Goal: Communication & Community: Answer question/provide support

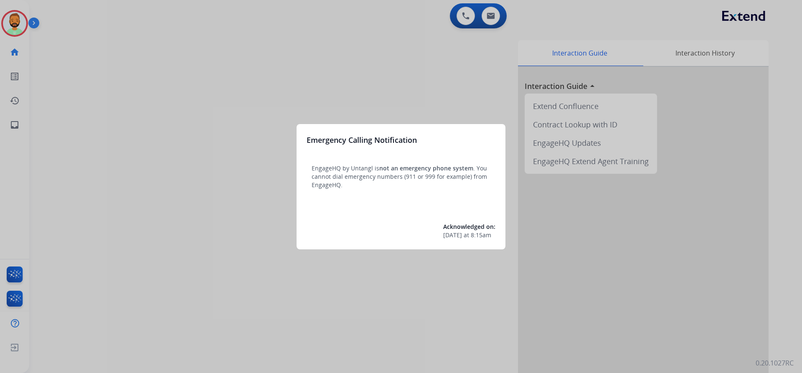
click at [69, 88] on div at bounding box center [401, 186] width 802 height 373
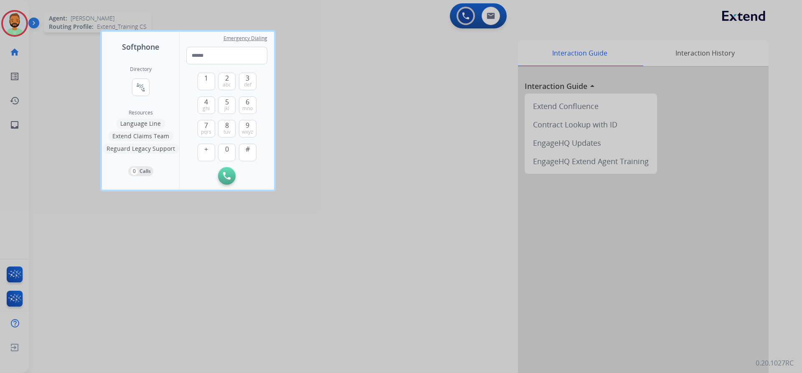
drag, startPoint x: 29, startPoint y: 13, endPoint x: 18, endPoint y: 14, distance: 10.9
click at [28, 13] on div at bounding box center [401, 186] width 802 height 373
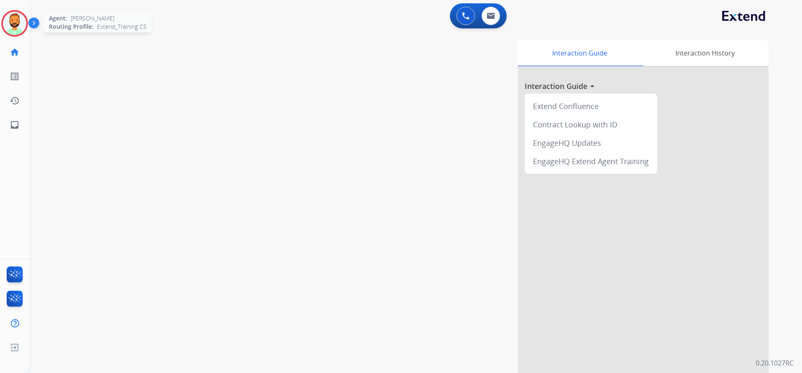
click at [16, 14] on img at bounding box center [14, 23] width 23 height 23
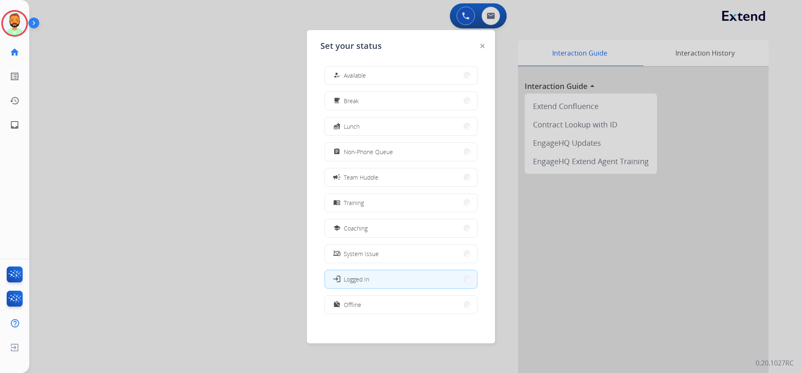
click at [352, 74] on span "Available" at bounding box center [355, 75] width 22 height 9
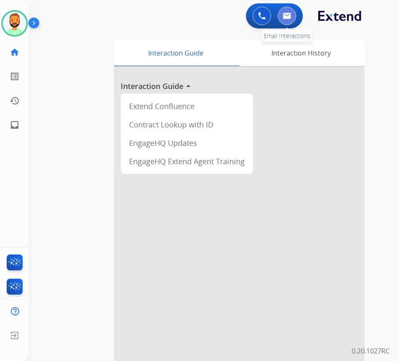
click at [286, 17] on img at bounding box center [287, 16] width 8 height 7
select select "**********"
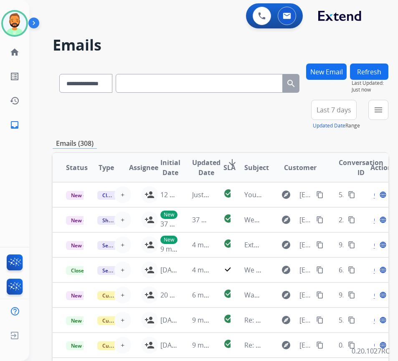
click at [348, 112] on span "Last 7 days" at bounding box center [334, 109] width 35 height 3
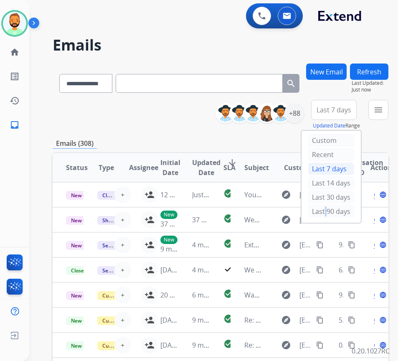
click at [330, 214] on div "Last 90 days" at bounding box center [331, 211] width 46 height 13
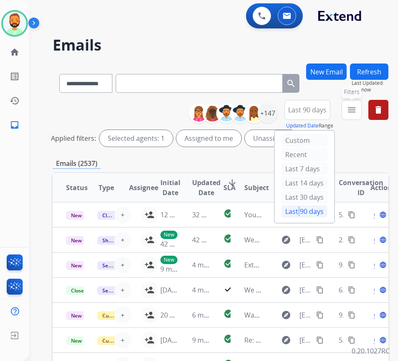
click at [357, 114] on mat-icon "menu" at bounding box center [352, 110] width 10 height 10
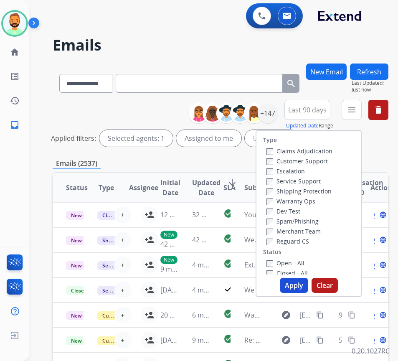
click at [289, 161] on label "Customer Support" at bounding box center [297, 161] width 61 height 8
click at [295, 192] on label "Shipping Protection" at bounding box center [299, 191] width 65 height 8
click at [297, 237] on div "Reguard CS" at bounding box center [300, 241] width 66 height 10
click at [297, 242] on label "Reguard CS" at bounding box center [288, 241] width 43 height 8
click at [296, 262] on label "Open - All" at bounding box center [286, 263] width 38 height 8
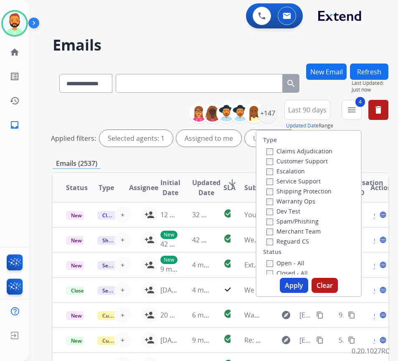
click at [300, 289] on button "Apply" at bounding box center [294, 285] width 28 height 15
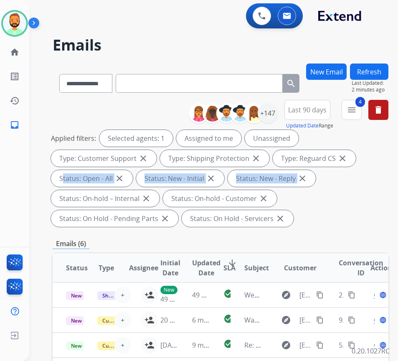
drag, startPoint x: 353, startPoint y: 196, endPoint x: 347, endPoint y: 217, distance: 21.3
click at [347, 217] on div "Applied filters: Selected agents: 1 Assigned to me Unassigned Type: Customer Su…" at bounding box center [219, 178] width 336 height 97
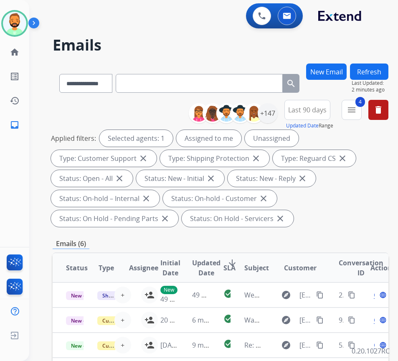
click at [321, 221] on div "Applied filters: Selected agents: 1 Assigned to me Unassigned Type: Customer Su…" at bounding box center [219, 178] width 336 height 97
click at [232, 263] on span "SLA" at bounding box center [230, 268] width 12 height 10
click at [316, 111] on span "Last 90 days" at bounding box center [307, 109] width 38 height 3
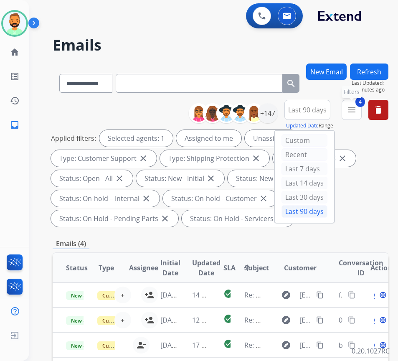
click at [357, 110] on mat-icon "menu" at bounding box center [352, 110] width 10 height 10
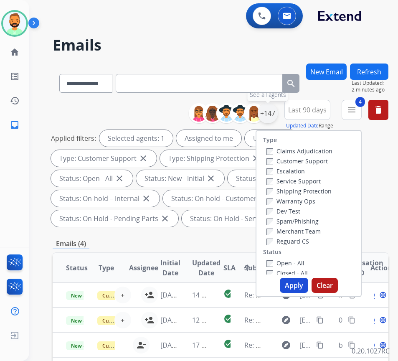
click at [278, 117] on div "+147" at bounding box center [268, 113] width 20 height 20
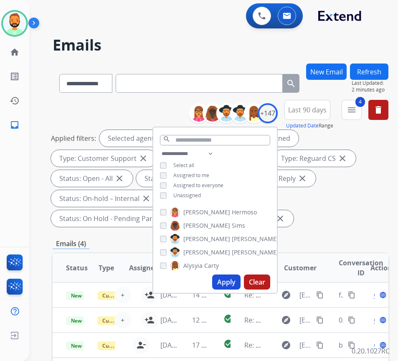
click at [188, 193] on span "Unassigned" at bounding box center [187, 195] width 28 height 7
click at [239, 280] on button "Apply" at bounding box center [226, 282] width 28 height 15
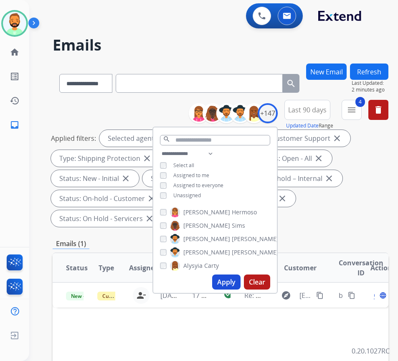
drag, startPoint x: 355, startPoint y: 206, endPoint x: 326, endPoint y: 216, distance: 31.1
click at [353, 209] on div "Applied filters: Selected agents: 1 Assigned to me Type: Customer Support close…" at bounding box center [219, 178] width 336 height 97
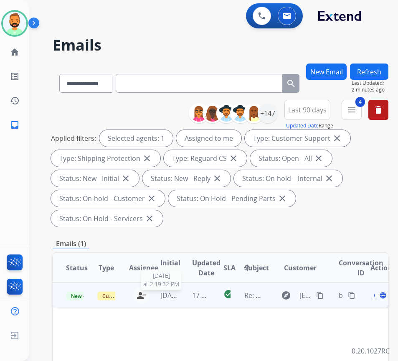
click at [178, 295] on span "[DATE]" at bounding box center [170, 295] width 21 height 9
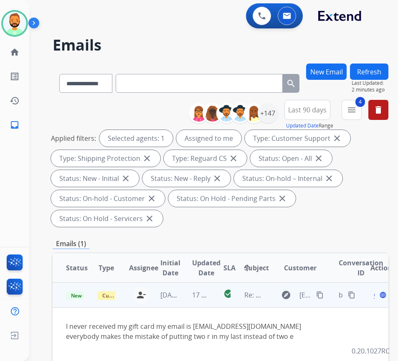
click at [323, 295] on mat-icon "content_copy" at bounding box center [320, 295] width 8 height 8
click at [379, 297] on span "Open" at bounding box center [382, 295] width 17 height 10
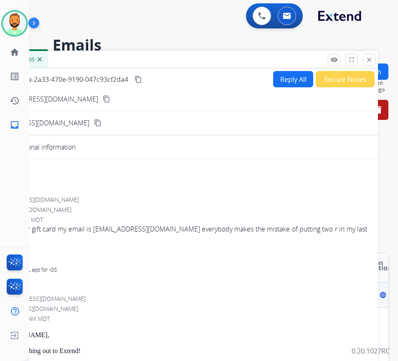
click at [103, 97] on mat-icon "content_copy" at bounding box center [107, 99] width 8 height 8
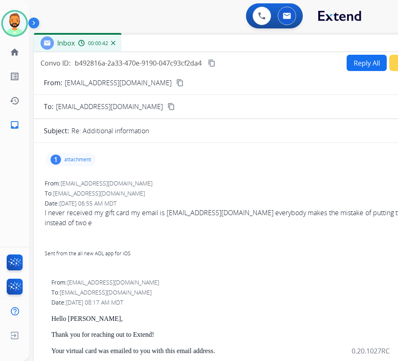
drag, startPoint x: 91, startPoint y: 60, endPoint x: 166, endPoint y: 46, distance: 76.9
click at [165, 43] on div "Inbox 00:00:42" at bounding box center [243, 44] width 418 height 18
click at [362, 53] on div "Convo ID: b492816a-2a33-470e-9190-047c93cf2da4 content_copy Reply All Secure No…" at bounding box center [243, 246] width 418 height 389
click at [361, 60] on button "Reply All" at bounding box center [367, 63] width 40 height 16
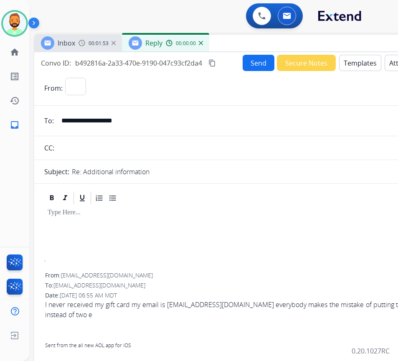
select select "**********"
click at [242, 210] on p at bounding box center [243, 213] width 391 height 8
click at [359, 64] on button "Templates" at bounding box center [360, 63] width 42 height 16
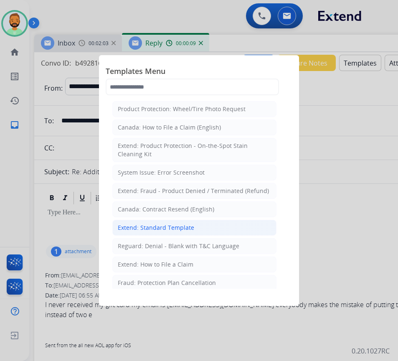
click at [249, 226] on li "Extend: Standard Template" at bounding box center [194, 228] width 164 height 16
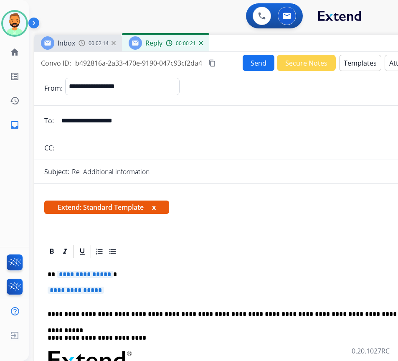
drag, startPoint x: 197, startPoint y: 249, endPoint x: 203, endPoint y: 259, distance: 11.4
click at [200, 255] on div at bounding box center [243, 251] width 398 height 15
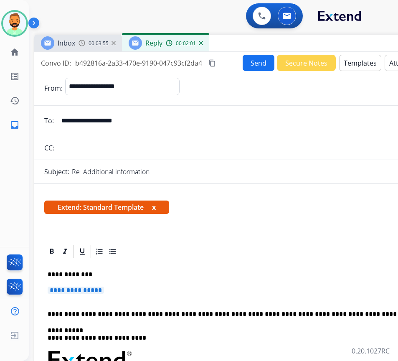
click at [186, 287] on p "**********" at bounding box center [243, 294] width 391 height 15
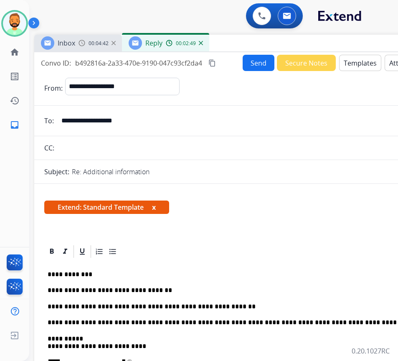
click at [240, 305] on p "**********" at bounding box center [240, 307] width 384 height 8
click at [252, 62] on button "Send" at bounding box center [259, 63] width 32 height 16
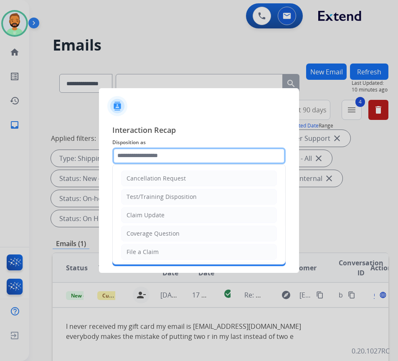
click at [172, 161] on input "text" at bounding box center [198, 156] width 173 height 17
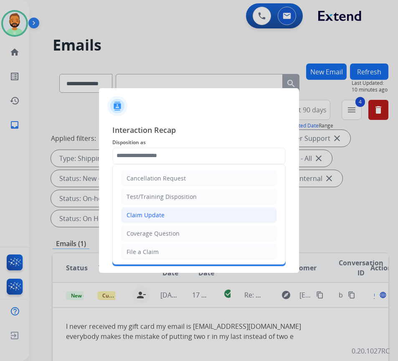
click at [175, 213] on li "Claim Update" at bounding box center [199, 215] width 156 height 16
type input "**********"
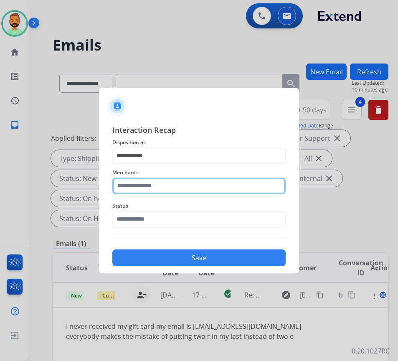
click at [174, 188] on input "text" at bounding box center [198, 186] width 173 height 17
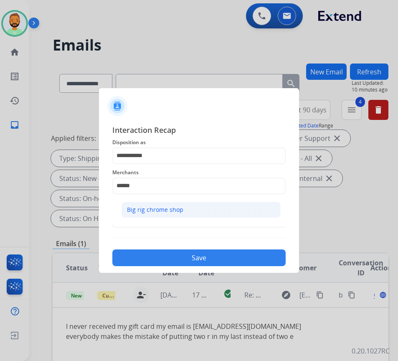
click at [185, 208] on li "Big rig chrome shop" at bounding box center [201, 210] width 159 height 16
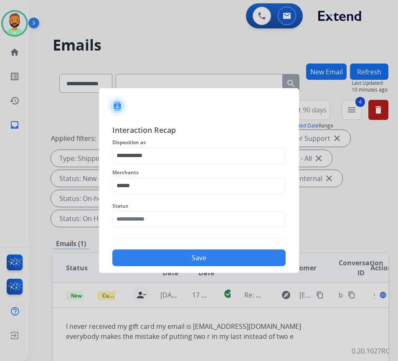
type input "**********"
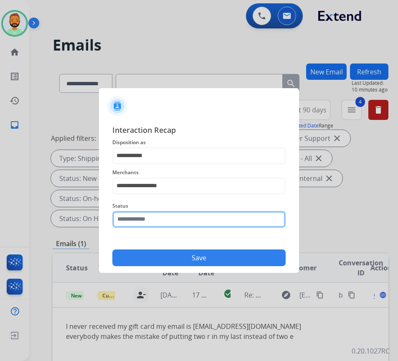
click at [197, 226] on input "text" at bounding box center [198, 219] width 173 height 17
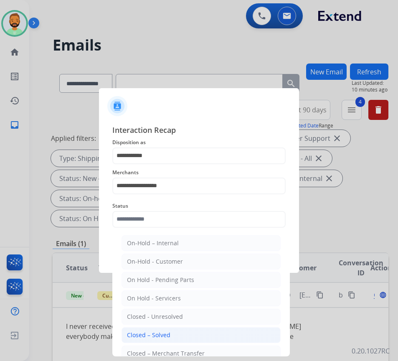
click at [203, 336] on li "Closed – Solved" at bounding box center [201, 335] width 159 height 16
type input "**********"
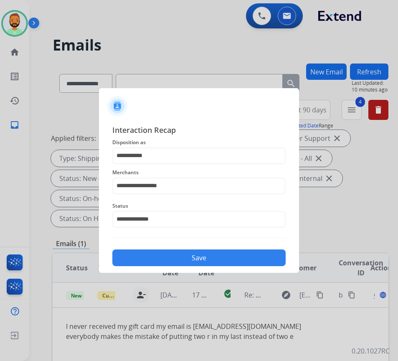
click at [207, 257] on button "Save" at bounding box center [198, 257] width 173 height 17
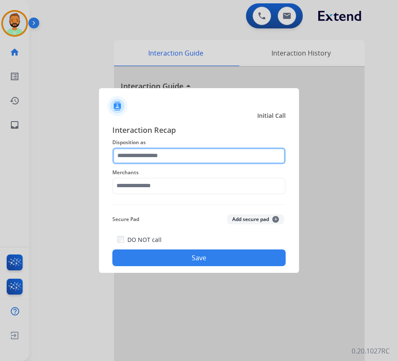
click at [184, 153] on input "text" at bounding box center [198, 156] width 173 height 17
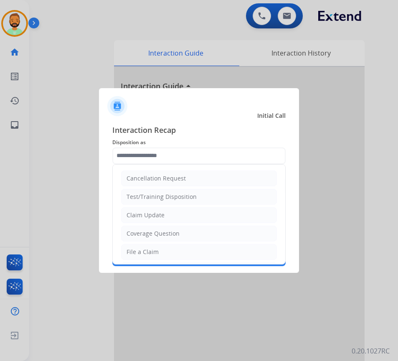
click at [191, 219] on li "Claim Update" at bounding box center [199, 215] width 156 height 16
type input "**********"
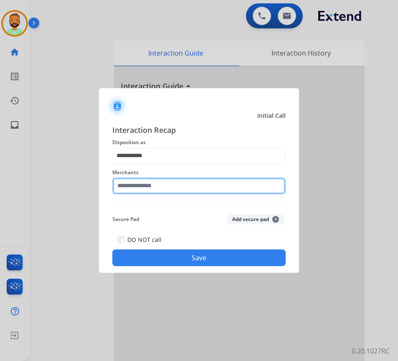
click at [196, 183] on input "text" at bounding box center [198, 186] width 173 height 17
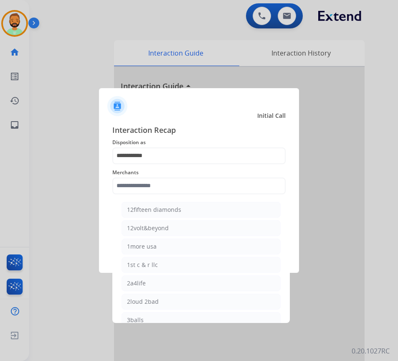
click at [194, 127] on span "Interaction Recap" at bounding box center [198, 130] width 173 height 13
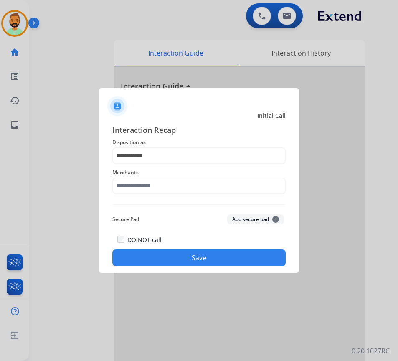
click at [192, 114] on div "Initial Call" at bounding box center [192, 116] width 200 height 8
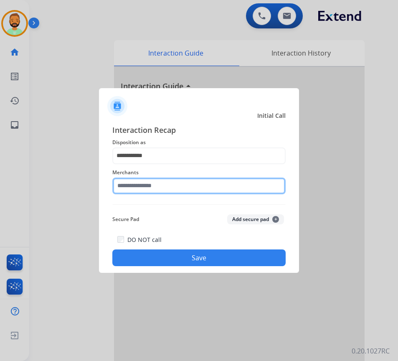
click at [192, 188] on input "text" at bounding box center [198, 186] width 173 height 17
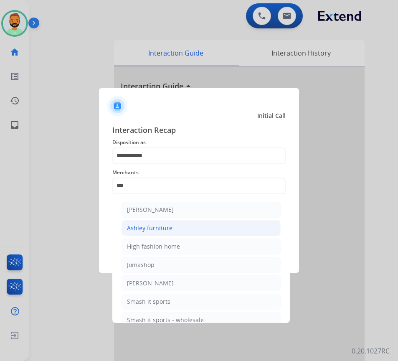
click at [188, 225] on li "Ashley furniture" at bounding box center [201, 228] width 159 height 16
type input "**********"
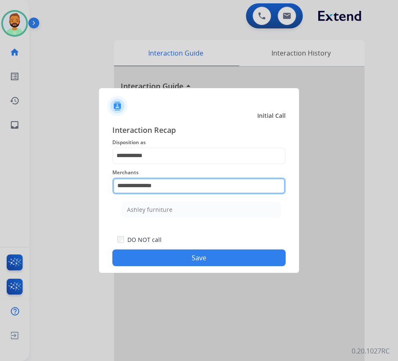
click at [206, 184] on input "**********" at bounding box center [198, 186] width 173 height 17
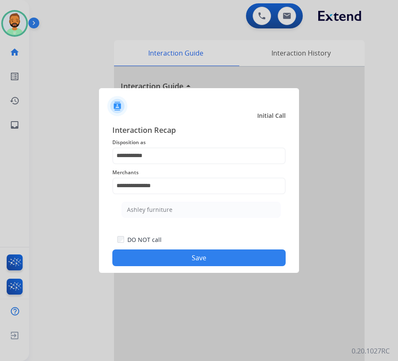
click at [216, 213] on li "Ashley furniture" at bounding box center [201, 210] width 159 height 16
click at [220, 255] on button "Save" at bounding box center [198, 257] width 173 height 17
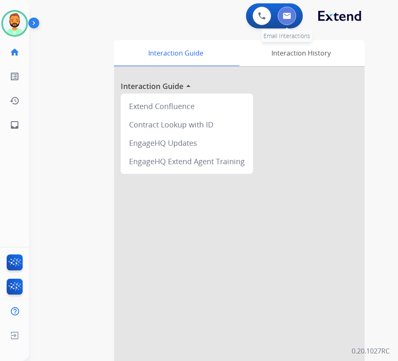
click at [285, 10] on button at bounding box center [287, 16] width 18 height 18
select select "**********"
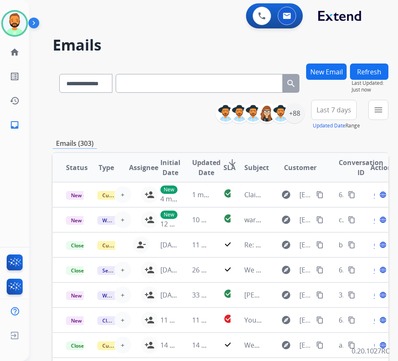
click at [347, 112] on span "Last 7 days" at bounding box center [334, 109] width 35 height 3
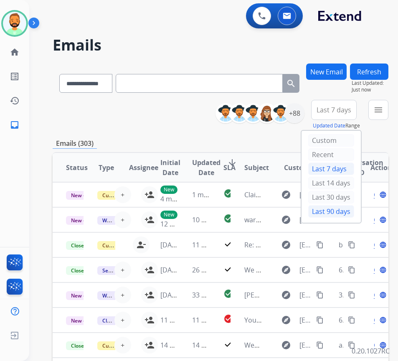
drag, startPoint x: 334, startPoint y: 212, endPoint x: 333, endPoint y: 208, distance: 4.9
click at [335, 212] on div "Last 90 days" at bounding box center [331, 211] width 46 height 13
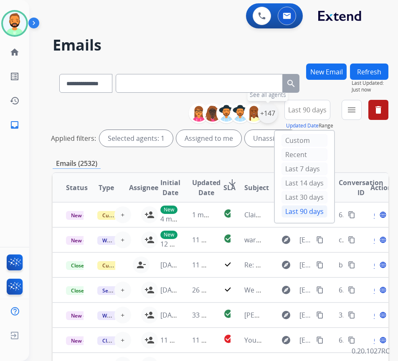
click at [278, 112] on div "+147" at bounding box center [268, 113] width 20 height 20
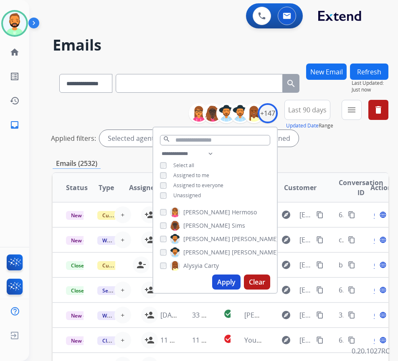
click at [194, 196] on span "Unassigned" at bounding box center [187, 195] width 28 height 7
drag, startPoint x: 244, startPoint y: 282, endPoint x: 249, endPoint y: 272, distance: 11.6
click at [241, 282] on button "Apply" at bounding box center [226, 282] width 28 height 15
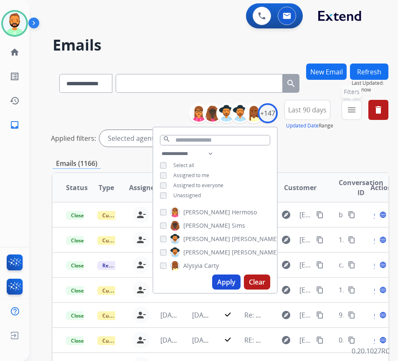
click at [357, 109] on mat-icon "menu" at bounding box center [352, 110] width 10 height 10
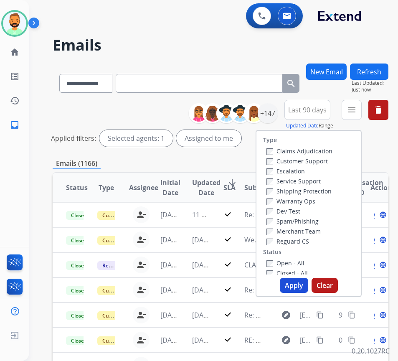
click at [313, 161] on label "Customer Support" at bounding box center [297, 161] width 61 height 8
click at [303, 191] on label "Shipping Protection" at bounding box center [299, 191] width 65 height 8
click at [297, 241] on label "Reguard CS" at bounding box center [288, 241] width 43 height 8
click at [299, 264] on label "Open - All" at bounding box center [286, 263] width 38 height 8
click at [294, 286] on button "Apply" at bounding box center [294, 285] width 28 height 15
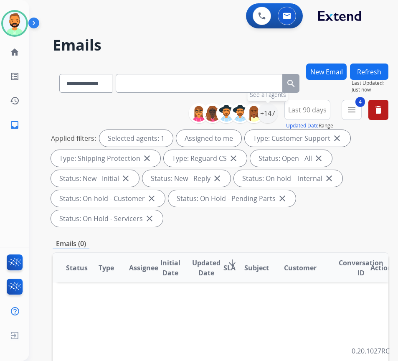
drag, startPoint x: 276, startPoint y: 117, endPoint x: 293, endPoint y: 117, distance: 17.2
click at [275, 118] on div "+147" at bounding box center [268, 113] width 20 height 20
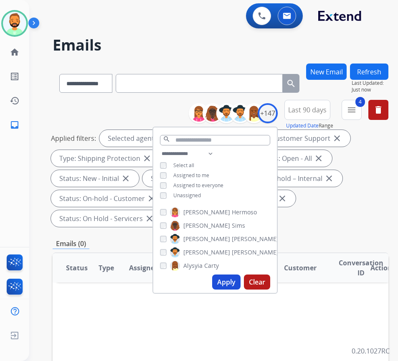
drag, startPoint x: 358, startPoint y: 190, endPoint x: 359, endPoint y: 195, distance: 5.2
click at [358, 191] on div "Applied filters: Selected agents: 1 Assigned to me Type: Customer Support close…" at bounding box center [219, 178] width 336 height 97
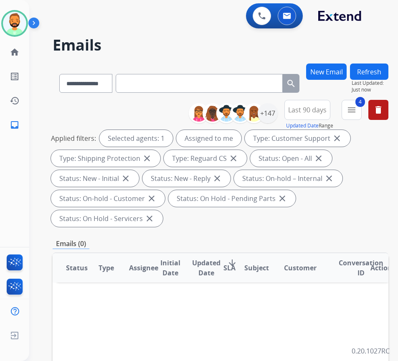
click at [327, 111] on span "Last 90 days" at bounding box center [307, 109] width 38 height 3
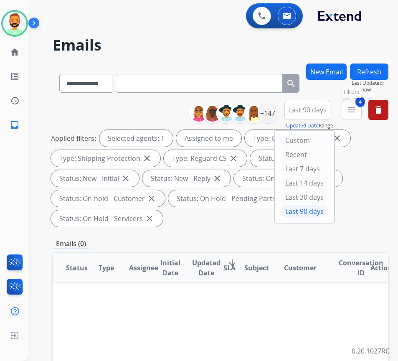
click at [357, 108] on mat-icon "menu" at bounding box center [352, 110] width 10 height 10
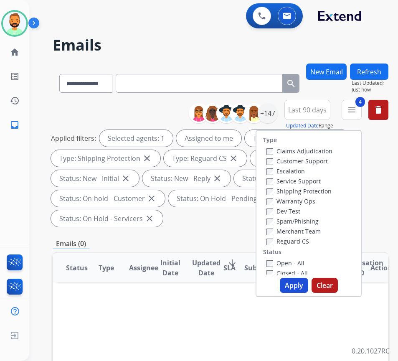
click at [386, 162] on div "Applied filters: Selected agents: 1 Assigned to me Type: Customer Support close…" at bounding box center [219, 178] width 336 height 97
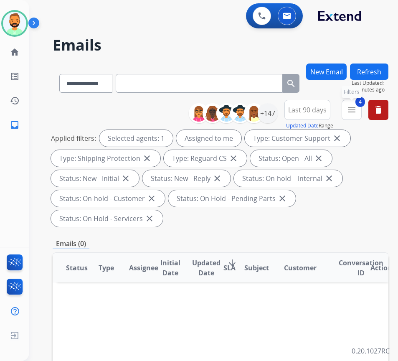
click at [357, 107] on mat-icon "menu" at bounding box center [352, 110] width 10 height 10
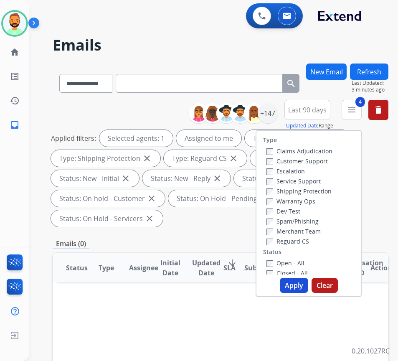
click at [351, 209] on div "Type Claims Adjudication Customer Support Escalation Service Support Shipping P…" at bounding box center [309, 203] width 104 height 144
click at [305, 289] on button "Apply" at bounding box center [294, 285] width 28 height 15
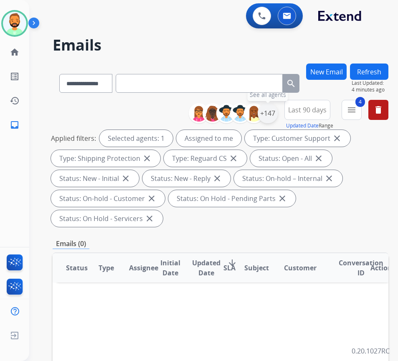
click at [278, 118] on div "+147" at bounding box center [268, 113] width 20 height 20
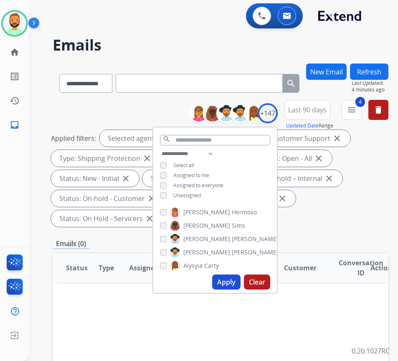
click at [315, 109] on span "Last 90 days" at bounding box center [307, 109] width 38 height 3
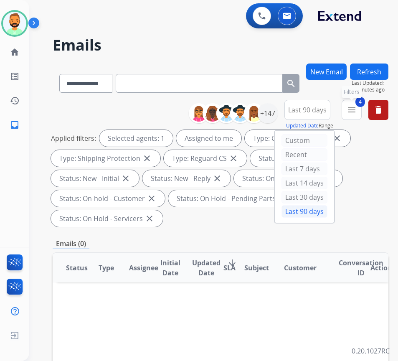
click at [357, 107] on mat-icon "menu" at bounding box center [352, 110] width 10 height 10
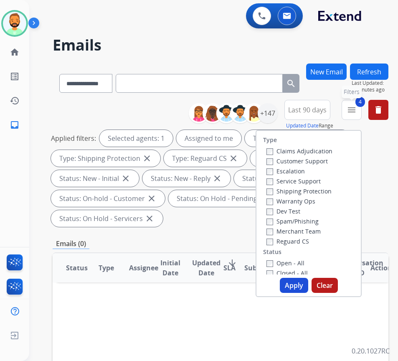
click at [357, 107] on mat-icon "menu" at bounding box center [352, 110] width 10 height 10
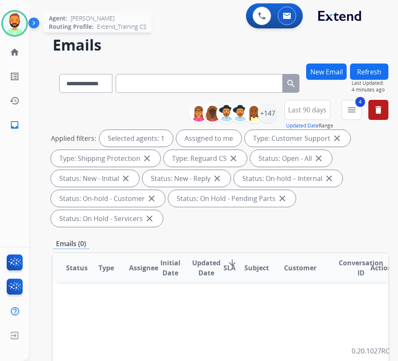
click at [19, 20] on img at bounding box center [14, 23] width 23 height 23
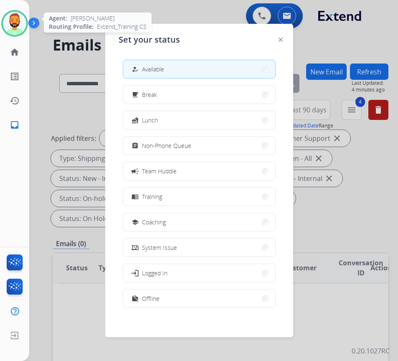
click at [20, 22] on img at bounding box center [14, 23] width 23 height 23
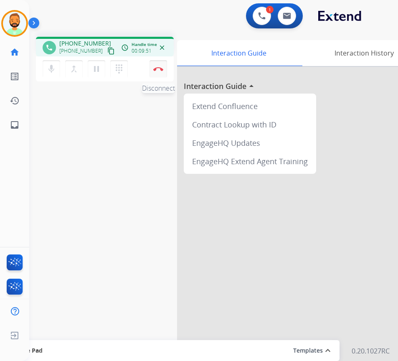
click at [158, 66] on button "Disconnect" at bounding box center [159, 69] width 18 height 18
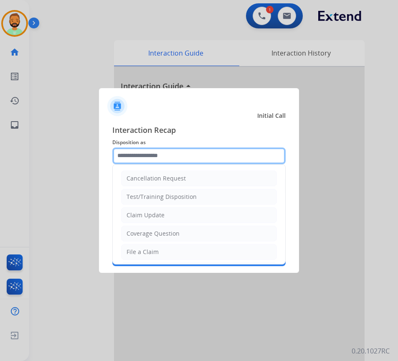
click at [178, 153] on input "text" at bounding box center [198, 156] width 173 height 17
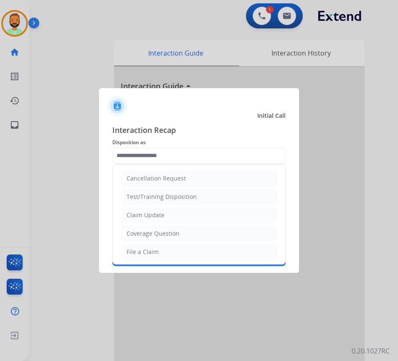
click at [181, 215] on li "Claim Update" at bounding box center [199, 215] width 156 height 16
type input "**********"
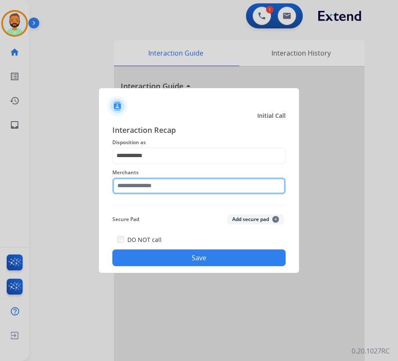
click at [178, 186] on input "text" at bounding box center [198, 186] width 173 height 17
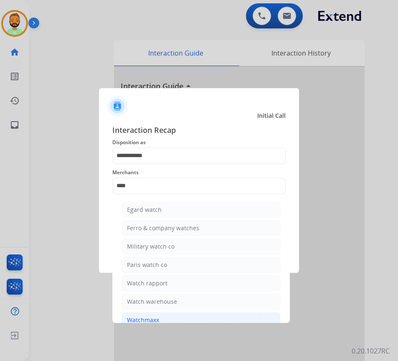
click at [165, 320] on li "Watchmaxx" at bounding box center [201, 320] width 159 height 16
type input "*********"
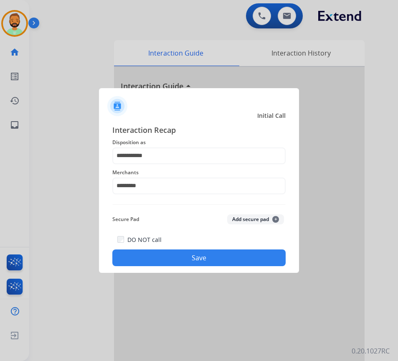
click at [175, 261] on button "Save" at bounding box center [198, 257] width 173 height 17
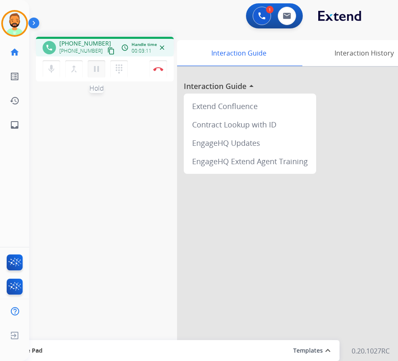
click at [95, 71] on mat-icon "pause" at bounding box center [97, 69] width 10 height 10
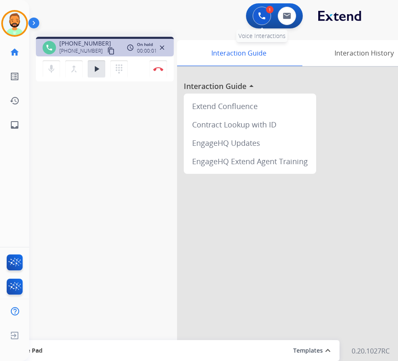
click at [252, 19] on div "1 Voice Interactions" at bounding box center [261, 16] width 25 height 18
click at [259, 17] on img at bounding box center [262, 16] width 8 height 8
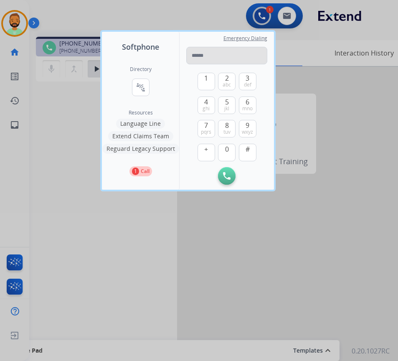
click at [224, 54] on input "tel" at bounding box center [226, 56] width 81 height 18
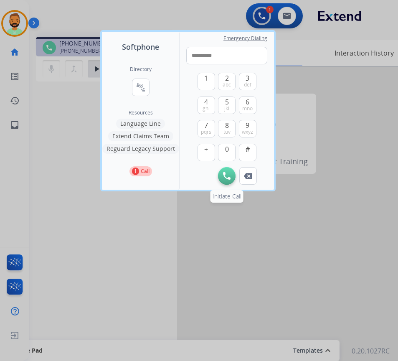
type input "**********"
click at [228, 181] on button "Initiate Call" at bounding box center [227, 176] width 18 height 18
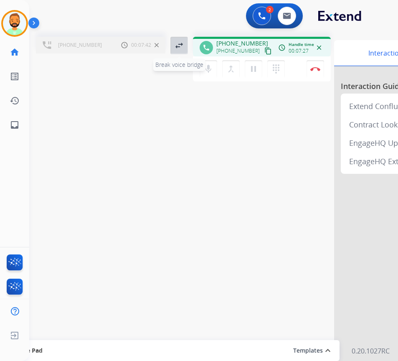
click at [180, 47] on mat-icon "swap_horiz" at bounding box center [179, 46] width 10 height 10
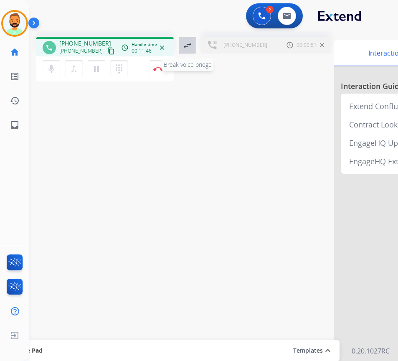
click at [187, 45] on mat-icon "swap_horiz" at bounding box center [188, 46] width 10 height 10
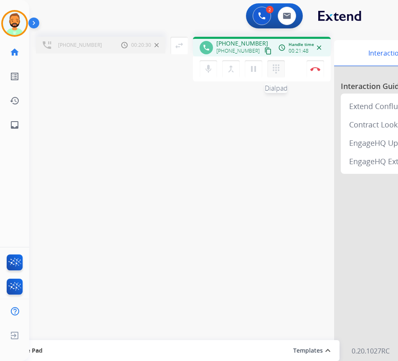
click at [279, 74] on button "dialpad Dialpad" at bounding box center [276, 69] width 18 height 18
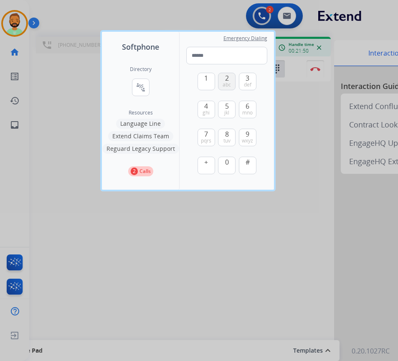
click at [229, 78] on button "2 abc" at bounding box center [227, 82] width 18 height 18
click at [229, 84] on span "abc" at bounding box center [227, 84] width 8 height 7
click at [210, 86] on button "1" at bounding box center [207, 82] width 18 height 18
drag, startPoint x: 206, startPoint y: 87, endPoint x: 206, endPoint y: 92, distance: 5.1
click at [206, 92] on div "1 2 abc 3 def 4 ghi 5 jkl 6 mno 7 pqrs 8 tuv 9 wxyz + 0 #" at bounding box center [227, 124] width 59 height 120
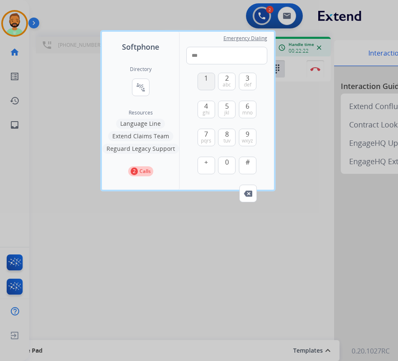
drag, startPoint x: 208, startPoint y: 84, endPoint x: 208, endPoint y: 89, distance: 4.6
click at [208, 89] on button "1" at bounding box center [207, 82] width 18 height 18
click at [205, 84] on button "1" at bounding box center [207, 82] width 18 height 18
type input "*****"
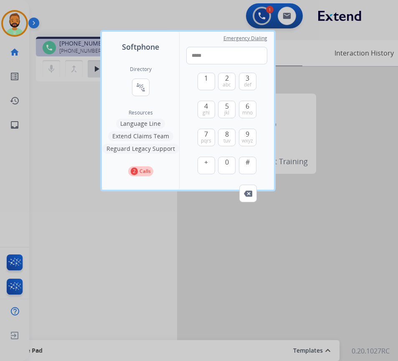
click at [148, 170] on p "Calls" at bounding box center [145, 172] width 11 height 8
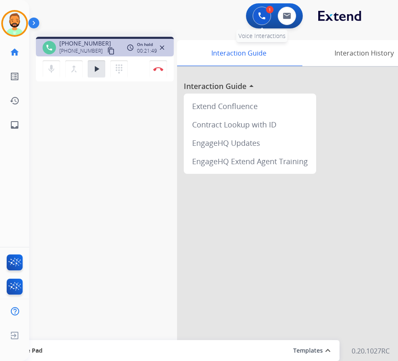
click at [261, 17] on img at bounding box center [262, 16] width 8 height 8
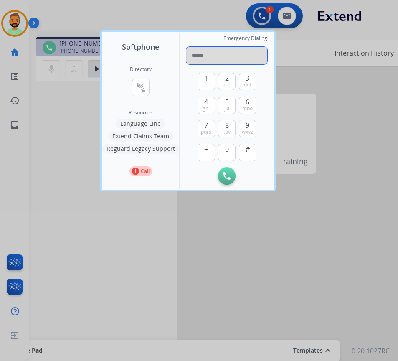
drag, startPoint x: 198, startPoint y: 53, endPoint x: 205, endPoint y: 61, distance: 10.9
click at [201, 59] on input "tel" at bounding box center [226, 56] width 81 height 18
type input "**********"
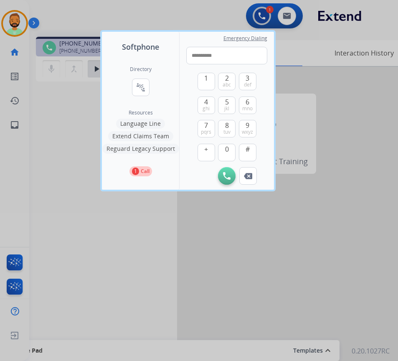
click at [223, 180] on button "Initiate Call" at bounding box center [227, 176] width 18 height 18
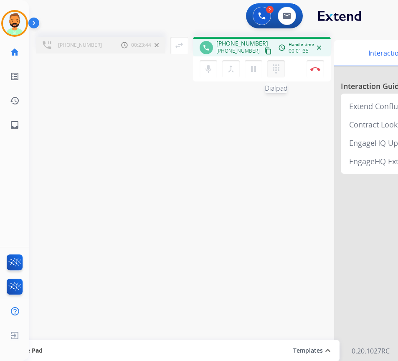
click at [274, 68] on mat-icon "dialpad" at bounding box center [276, 69] width 10 height 10
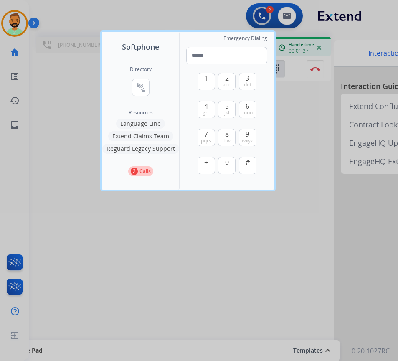
click at [213, 220] on div at bounding box center [199, 180] width 398 height 361
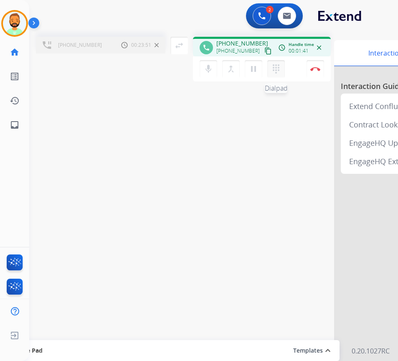
click at [277, 70] on mat-icon "dialpad" at bounding box center [276, 69] width 10 height 10
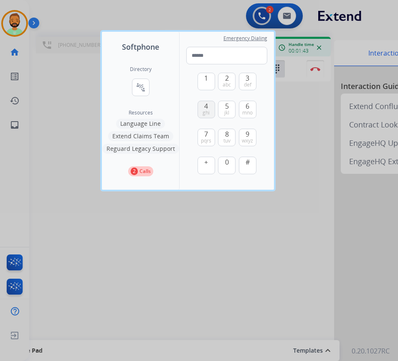
click at [207, 112] on span "ghi" at bounding box center [206, 112] width 7 height 7
type input "*"
click at [242, 253] on div at bounding box center [199, 180] width 398 height 361
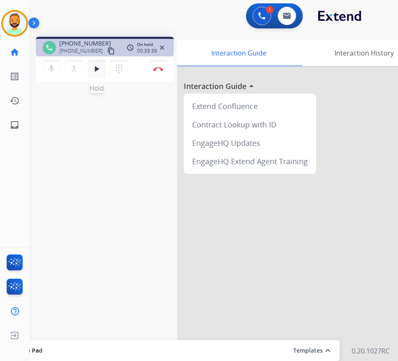
click at [98, 64] on mat-icon "play_arrow" at bounding box center [97, 69] width 10 height 10
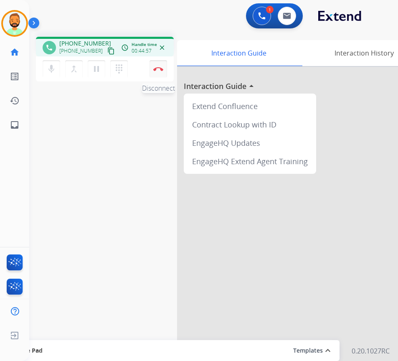
click at [157, 65] on button "Disconnect" at bounding box center [159, 69] width 18 height 18
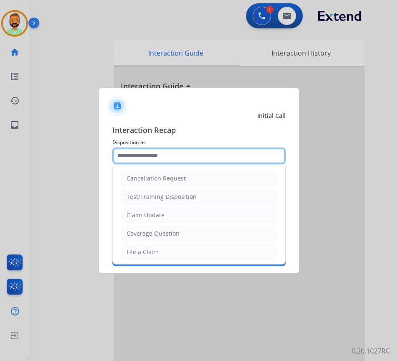
click at [182, 148] on input "text" at bounding box center [198, 156] width 173 height 17
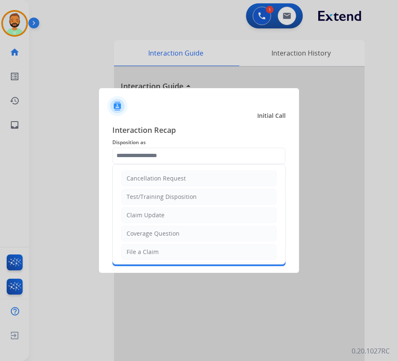
drag, startPoint x: 175, startPoint y: 210, endPoint x: 177, endPoint y: 206, distance: 4.8
click at [176, 210] on li "Claim Update" at bounding box center [199, 215] width 156 height 16
type input "**********"
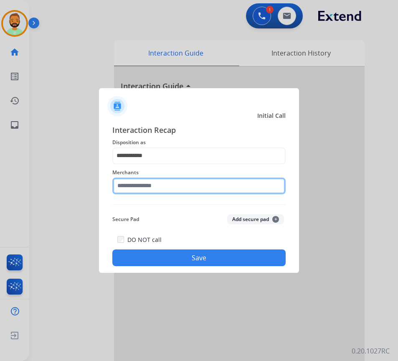
click at [175, 184] on input "text" at bounding box center [198, 186] width 173 height 17
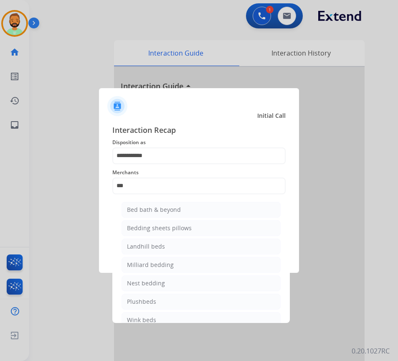
click at [190, 211] on li "Bed bath & beyond" at bounding box center [201, 210] width 159 height 16
type input "**********"
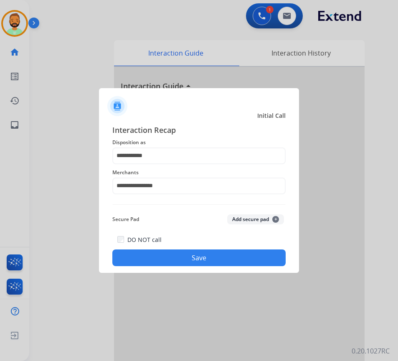
click at [203, 257] on button "Save" at bounding box center [198, 257] width 173 height 17
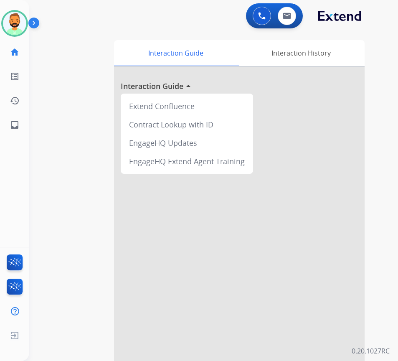
click at [326, 183] on div at bounding box center [239, 223] width 251 height 312
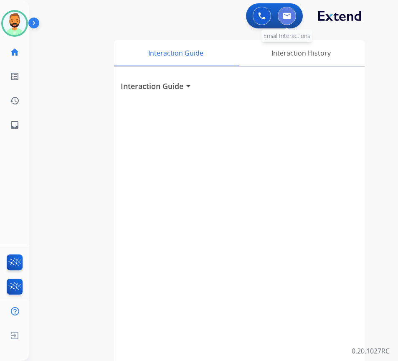
click at [285, 13] on img at bounding box center [287, 16] width 8 height 7
select select "**********"
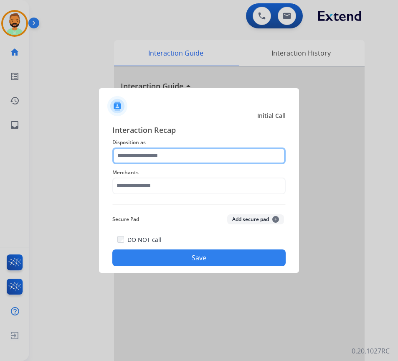
click at [157, 154] on input "text" at bounding box center [198, 156] width 173 height 17
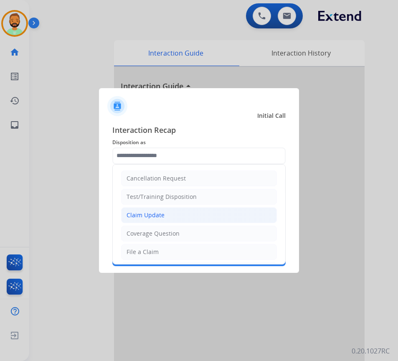
click at [197, 214] on li "Claim Update" at bounding box center [199, 215] width 156 height 16
type input "**********"
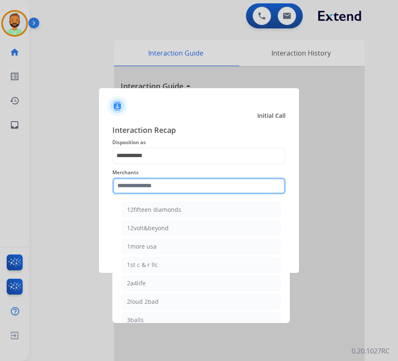
click at [176, 186] on input "text" at bounding box center [198, 186] width 173 height 17
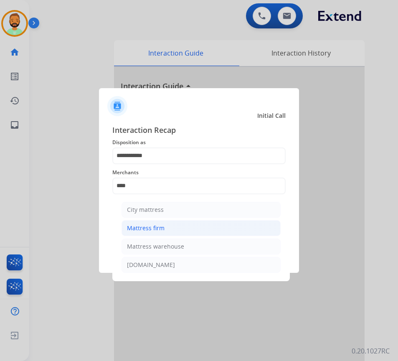
click at [186, 223] on li "Mattress firm" at bounding box center [201, 228] width 159 height 16
type input "**********"
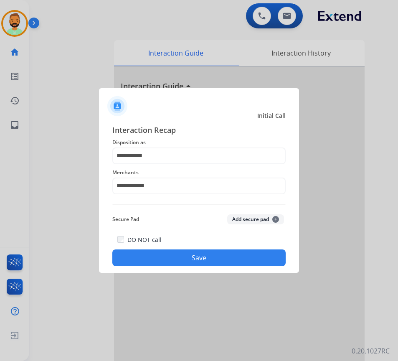
click at [205, 255] on button "Save" at bounding box center [198, 257] width 173 height 17
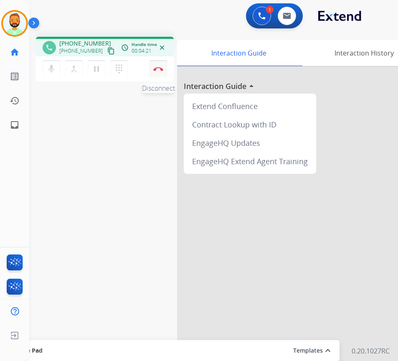
click at [157, 66] on button "Disconnect" at bounding box center [159, 69] width 18 height 18
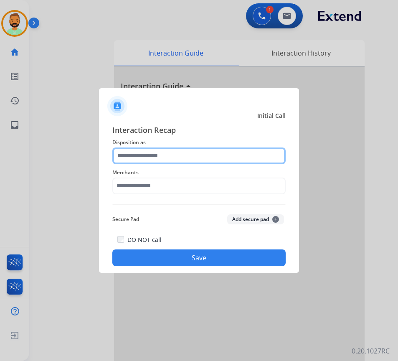
click at [163, 154] on input "text" at bounding box center [198, 156] width 173 height 17
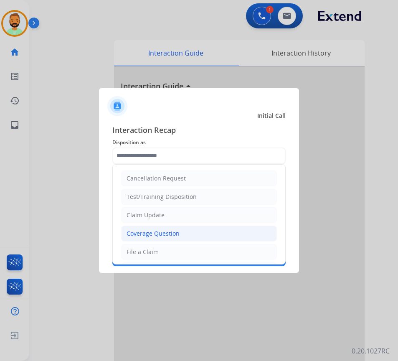
click at [165, 234] on div "Coverage Question" at bounding box center [153, 233] width 53 height 8
type input "**********"
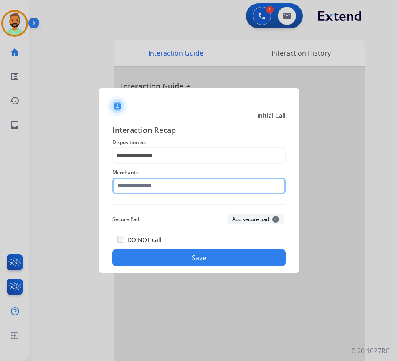
click at [169, 186] on input "text" at bounding box center [198, 186] width 173 height 17
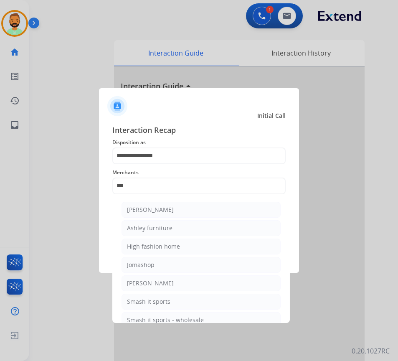
click at [199, 224] on li "Ashley furniture" at bounding box center [201, 228] width 159 height 16
type input "**********"
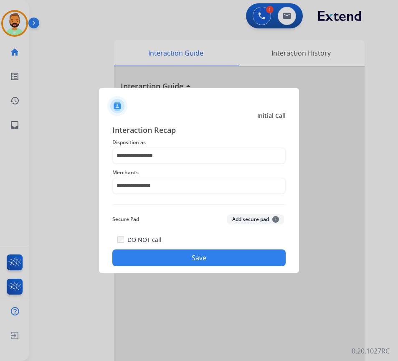
click at [227, 258] on button "Save" at bounding box center [198, 257] width 173 height 17
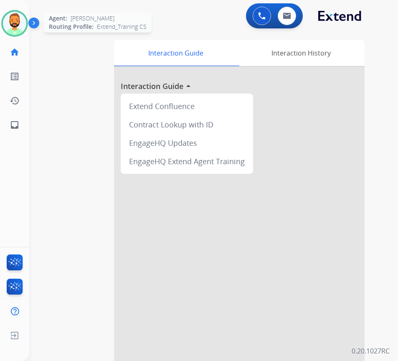
click at [18, 26] on img at bounding box center [14, 23] width 23 height 23
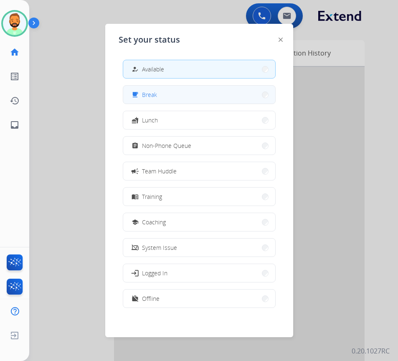
click at [150, 89] on button "free_breakfast Break" at bounding box center [199, 95] width 152 height 18
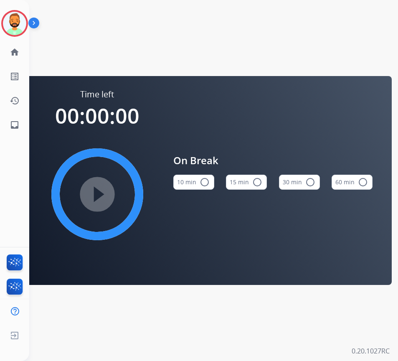
click at [195, 184] on button "10 min radio_button_unchecked" at bounding box center [193, 182] width 41 height 15
click at [92, 193] on mat-icon "play_circle_filled" at bounding box center [97, 194] width 10 height 10
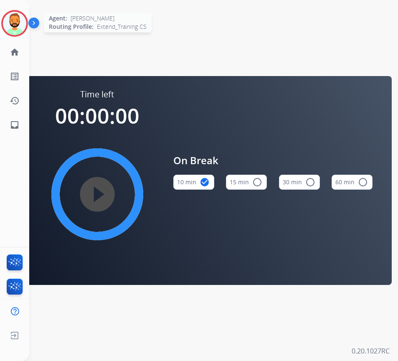
drag, startPoint x: 14, startPoint y: 22, endPoint x: 30, endPoint y: 30, distance: 17.9
click at [15, 21] on img at bounding box center [14, 23] width 23 height 23
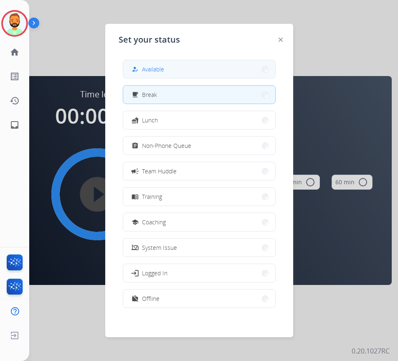
click at [184, 68] on button "how_to_reg Available" at bounding box center [199, 69] width 152 height 18
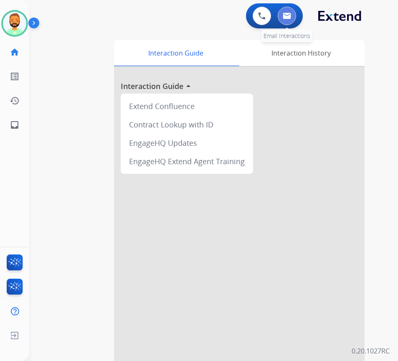
click at [285, 7] on button at bounding box center [287, 16] width 18 height 18
select select "**********"
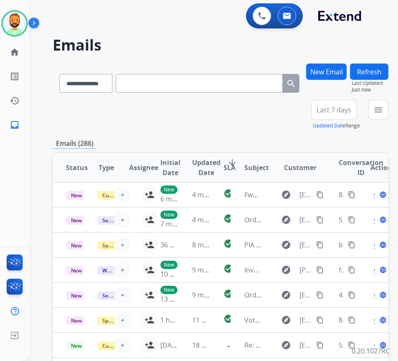
click at [338, 110] on span "Last 7 days" at bounding box center [334, 109] width 35 height 3
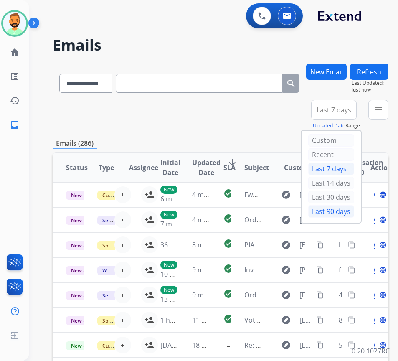
click at [347, 211] on div "Last 90 days" at bounding box center [331, 211] width 46 height 13
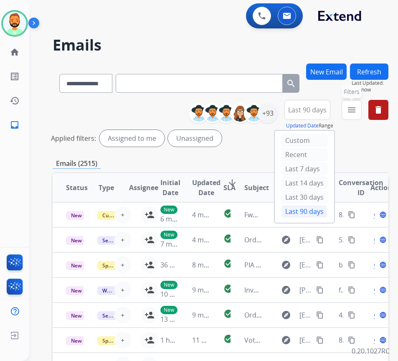
click at [357, 110] on mat-icon "menu" at bounding box center [352, 110] width 10 height 10
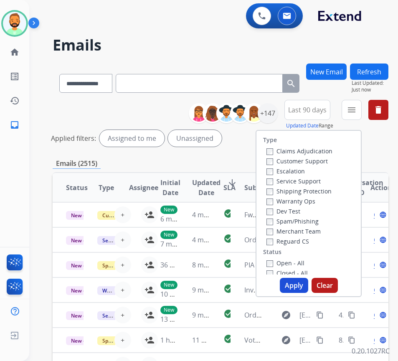
click at [310, 164] on label "Customer Support" at bounding box center [297, 161] width 61 height 8
click at [307, 196] on div "Warranty Ops" at bounding box center [300, 201] width 66 height 10
click at [310, 189] on label "Shipping Protection" at bounding box center [299, 191] width 65 height 8
click at [304, 241] on label "Reguard CS" at bounding box center [288, 241] width 43 height 8
click at [297, 263] on label "Open - All" at bounding box center [286, 263] width 38 height 8
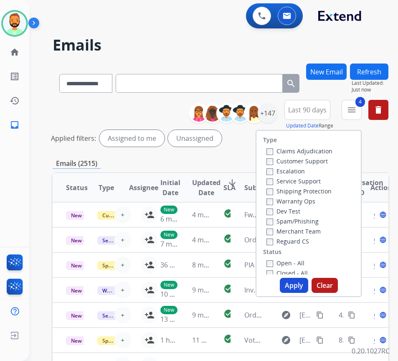
click at [304, 290] on button "Apply" at bounding box center [294, 285] width 28 height 15
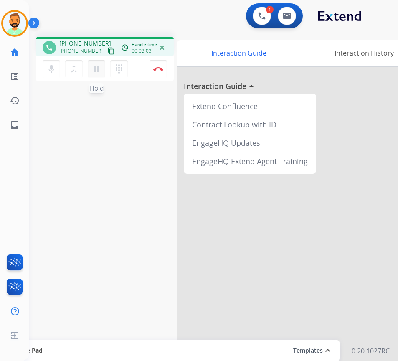
click at [93, 70] on mat-icon "pause" at bounding box center [97, 69] width 10 height 10
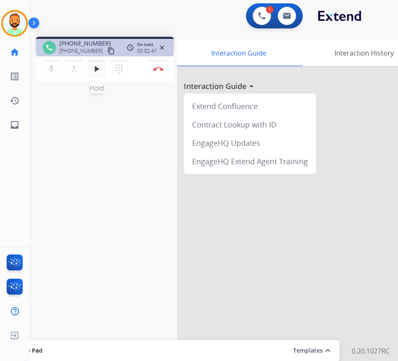
click at [92, 74] on button "play_arrow Hold" at bounding box center [97, 69] width 18 height 18
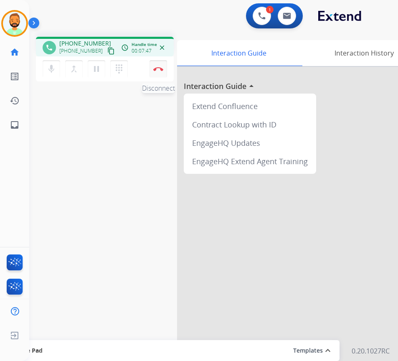
click at [158, 67] on img at bounding box center [158, 69] width 10 height 4
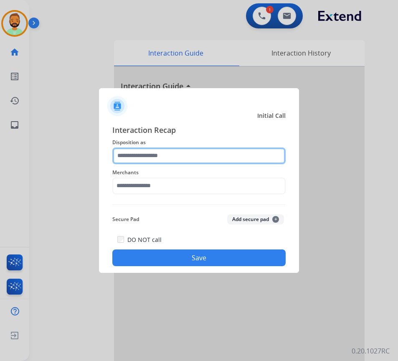
click at [200, 157] on input "text" at bounding box center [198, 156] width 173 height 17
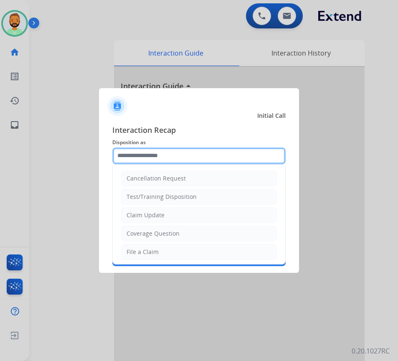
click at [193, 158] on input "text" at bounding box center [198, 156] width 173 height 17
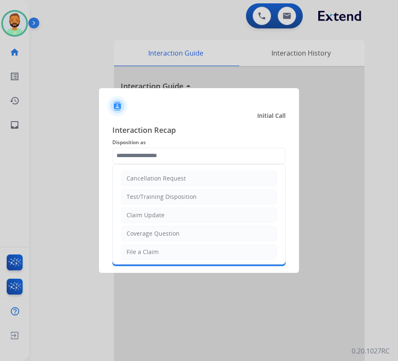
drag, startPoint x: 154, startPoint y: 210, endPoint x: 167, endPoint y: 210, distance: 13.4
click at [159, 210] on li "Claim Update" at bounding box center [199, 215] width 156 height 16
type input "**********"
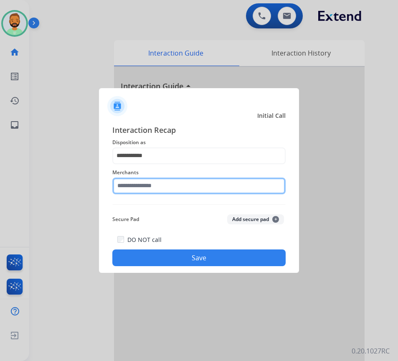
click at [162, 186] on input "text" at bounding box center [198, 186] width 173 height 17
click at [209, 188] on input "text" at bounding box center [198, 186] width 173 height 17
click at [216, 184] on input "text" at bounding box center [198, 186] width 173 height 17
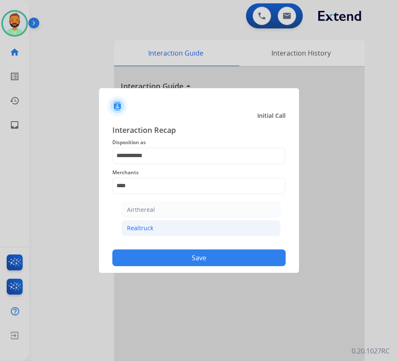
click at [188, 226] on li "Realtruck" at bounding box center [201, 228] width 159 height 16
type input "*********"
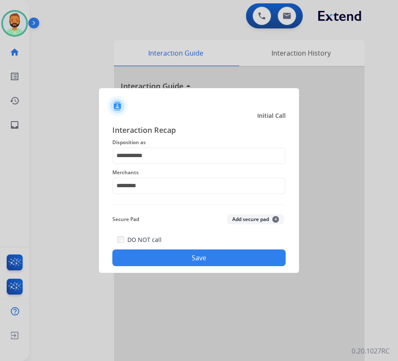
click at [197, 255] on button "Save" at bounding box center [198, 257] width 173 height 17
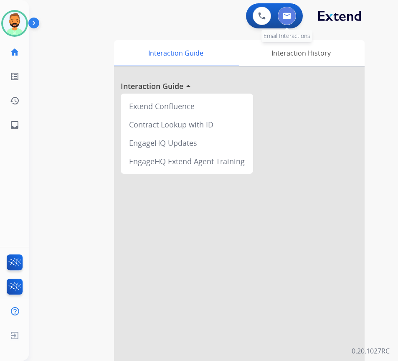
click at [292, 12] on button at bounding box center [287, 16] width 18 height 18
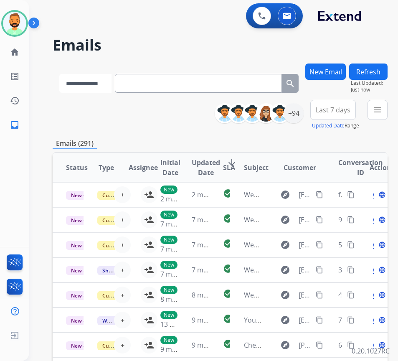
drag, startPoint x: 98, startPoint y: 79, endPoint x: 102, endPoint y: 82, distance: 5.4
click at [98, 79] on select "**********" at bounding box center [85, 83] width 52 height 19
select select "**********"
click at [59, 74] on select "**********" at bounding box center [85, 83] width 52 height 19
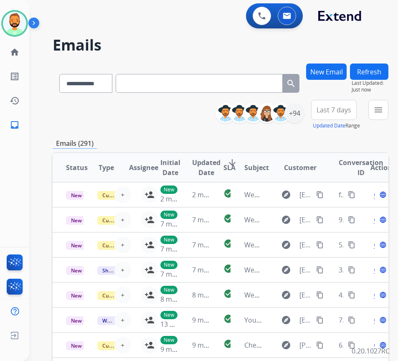
paste input "**********"
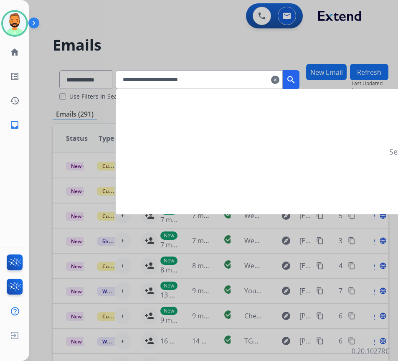
type input "**********"
click at [296, 83] on mat-icon "search" at bounding box center [291, 80] width 10 height 10
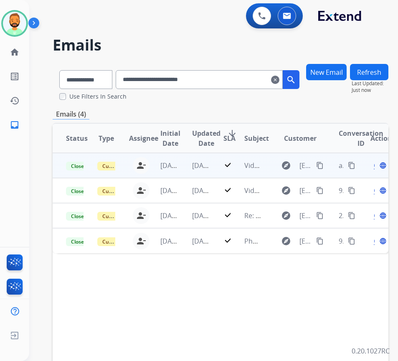
click at [191, 165] on td "[DATE]" at bounding box center [194, 165] width 31 height 25
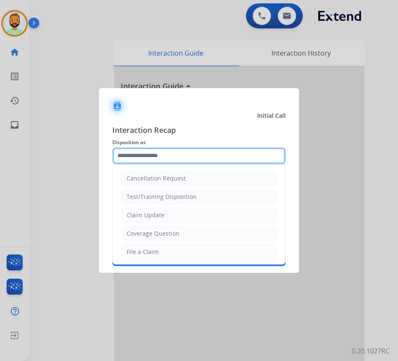
click at [186, 157] on input "text" at bounding box center [198, 156] width 173 height 17
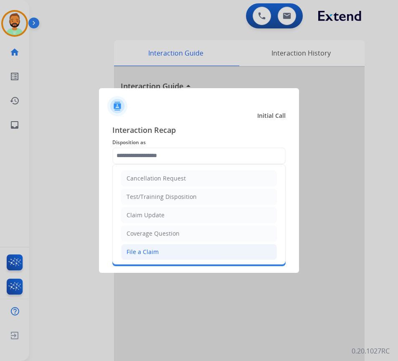
click at [163, 252] on li "File a Claim" at bounding box center [199, 252] width 156 height 16
type input "**********"
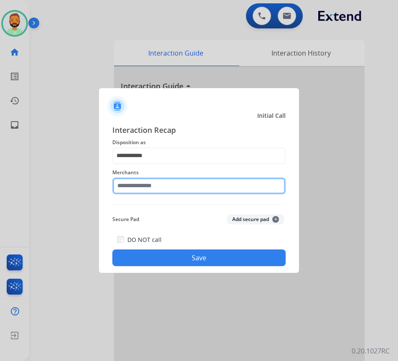
click at [202, 184] on input "text" at bounding box center [198, 186] width 173 height 17
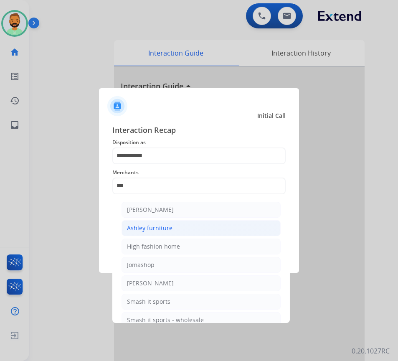
click at [185, 227] on li "Ashley furniture" at bounding box center [201, 228] width 159 height 16
type input "**********"
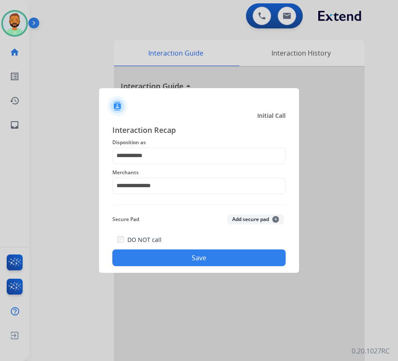
click at [206, 256] on button "Save" at bounding box center [198, 257] width 173 height 17
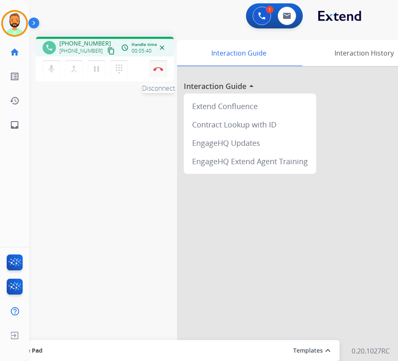
click at [160, 69] on img at bounding box center [158, 69] width 10 height 4
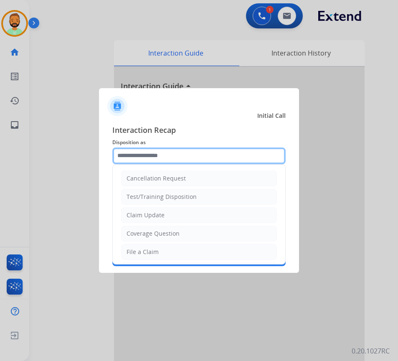
drag, startPoint x: 205, startPoint y: 156, endPoint x: 199, endPoint y: 158, distance: 6.1
click at [204, 156] on input "text" at bounding box center [198, 156] width 173 height 17
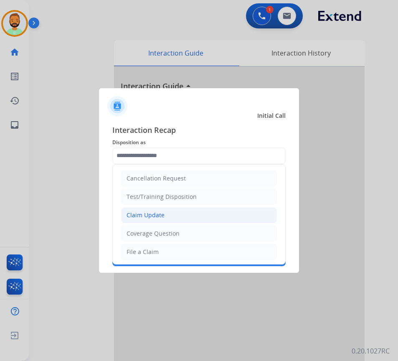
click at [184, 215] on li "Claim Update" at bounding box center [199, 215] width 156 height 16
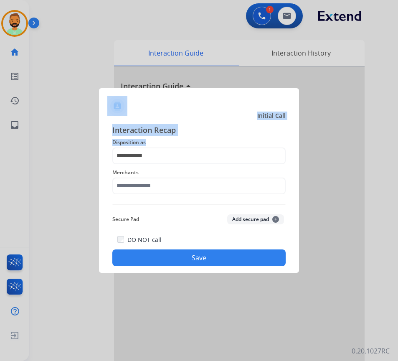
drag, startPoint x: 183, startPoint y: 138, endPoint x: 88, endPoint y: 148, distance: 95.3
click at [0, 150] on app-contact-recap-modal "**********" at bounding box center [0, 180] width 0 height 361
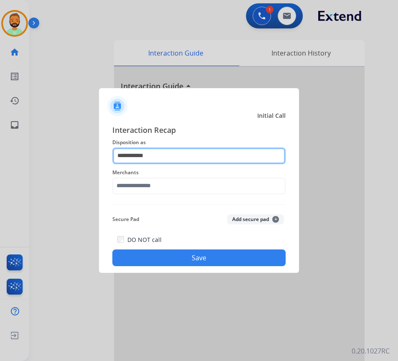
click at [195, 149] on input "**********" at bounding box center [198, 156] width 173 height 17
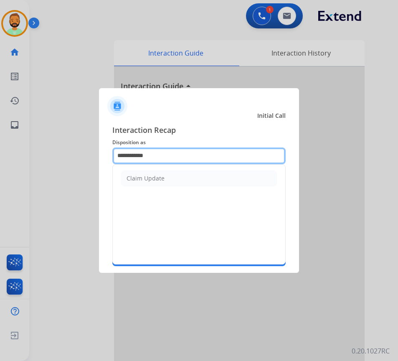
click at [195, 149] on input "**********" at bounding box center [198, 156] width 173 height 17
click at [196, 149] on input "**********" at bounding box center [198, 156] width 173 height 17
type input "*"
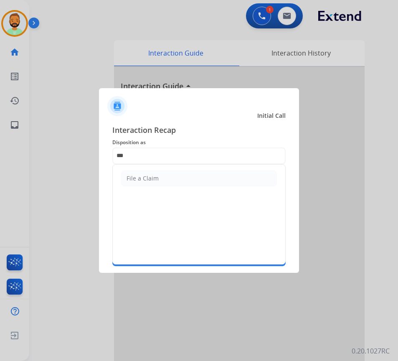
click at [160, 167] on ul "File a Claim" at bounding box center [199, 179] width 173 height 28
click at [161, 173] on li "File a Claim" at bounding box center [199, 178] width 156 height 16
type input "**********"
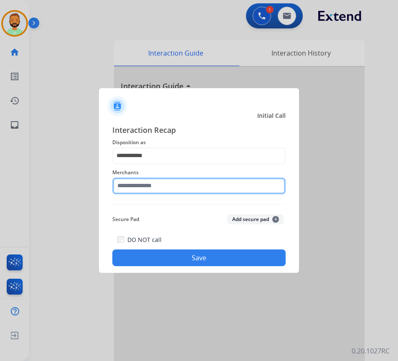
click at [173, 186] on input "text" at bounding box center [198, 186] width 173 height 17
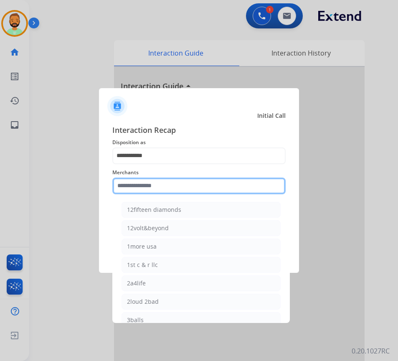
click at [175, 182] on input "text" at bounding box center [198, 186] width 173 height 17
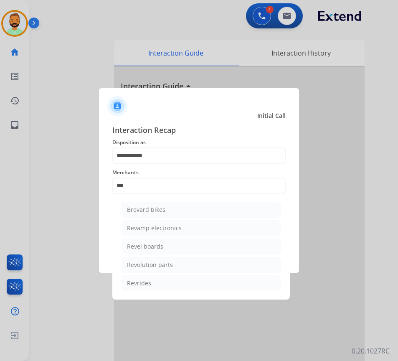
click at [181, 264] on li "Revolution parts" at bounding box center [201, 265] width 159 height 16
type input "**********"
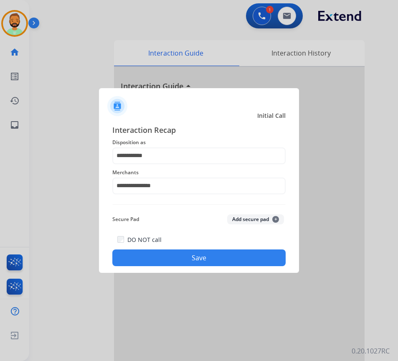
click at [189, 261] on button "Save" at bounding box center [198, 257] width 173 height 17
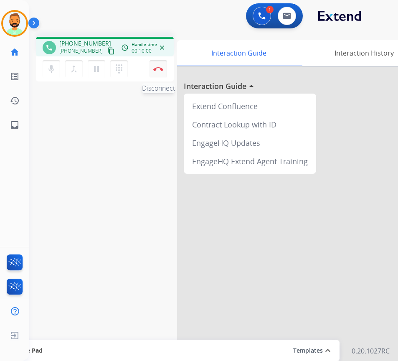
click at [156, 70] on img at bounding box center [158, 69] width 10 height 4
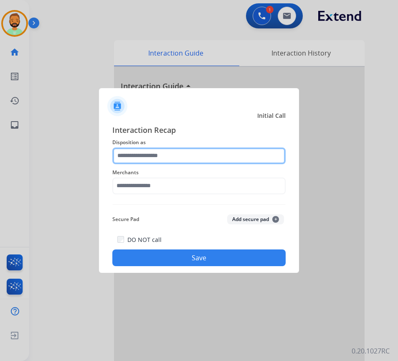
click at [192, 162] on input "text" at bounding box center [198, 156] width 173 height 17
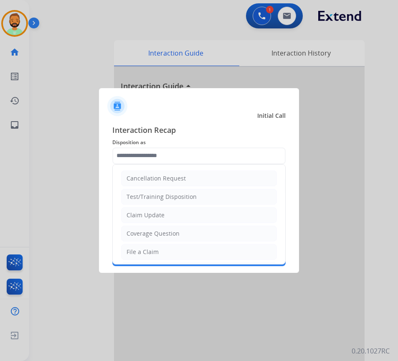
click at [159, 216] on div "Claim Update" at bounding box center [146, 215] width 38 height 8
type input "**********"
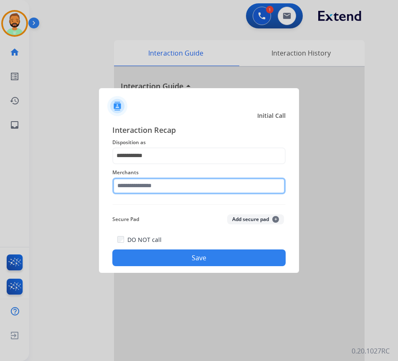
click at [165, 192] on input "text" at bounding box center [198, 186] width 173 height 17
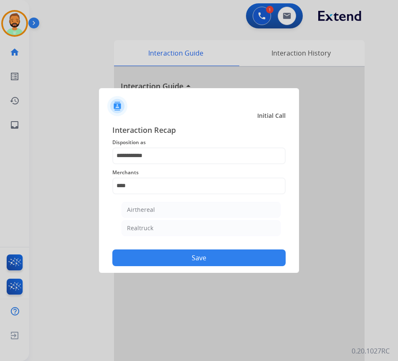
drag, startPoint x: 160, startPoint y: 223, endPoint x: 65, endPoint y: 216, distance: 95.5
click at [160, 224] on li "Realtruck" at bounding box center [201, 228] width 159 height 16
type input "*********"
drag, startPoint x: 254, startPoint y: 261, endPoint x: 246, endPoint y: 252, distance: 12.5
click at [254, 261] on button "Save" at bounding box center [198, 257] width 173 height 17
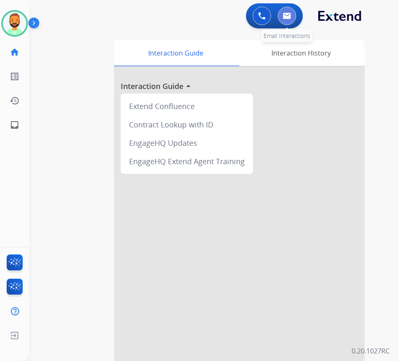
click at [288, 18] on img at bounding box center [287, 16] width 8 height 7
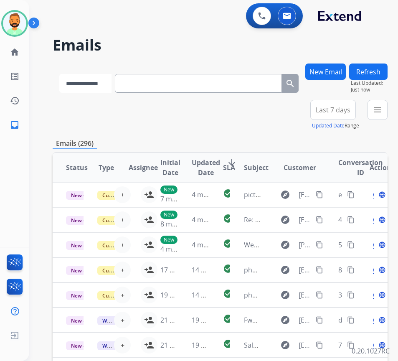
click at [88, 92] on select "**********" at bounding box center [85, 83] width 52 height 19
select select "**********"
click at [59, 74] on select "**********" at bounding box center [85, 83] width 52 height 19
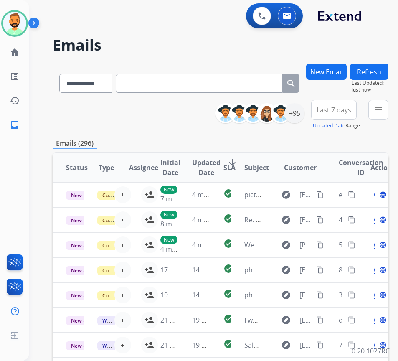
paste input "**********"
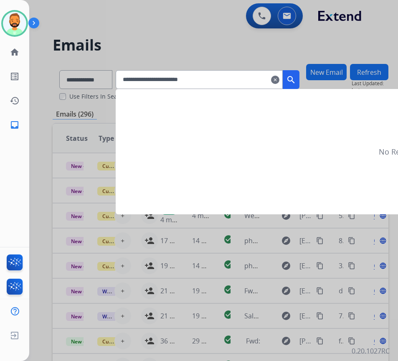
type input "**********"
click at [296, 79] on mat-icon "search" at bounding box center [291, 80] width 10 height 10
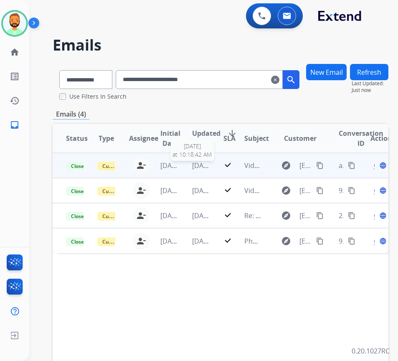
click at [194, 168] on span "[DATE]" at bounding box center [202, 165] width 21 height 9
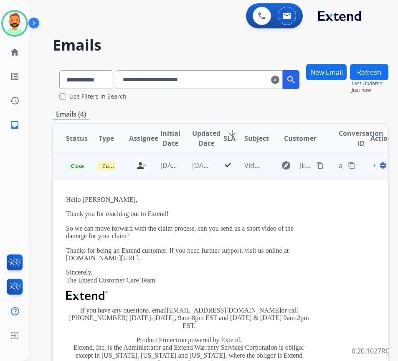
click at [378, 165] on span "Open" at bounding box center [382, 165] width 17 height 10
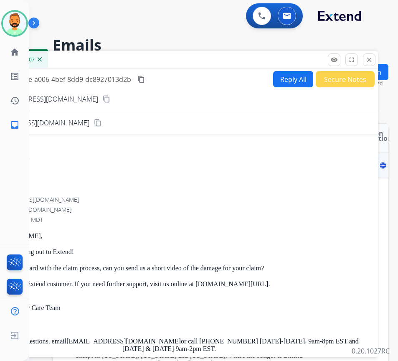
drag, startPoint x: 368, startPoint y: 61, endPoint x: 295, endPoint y: 80, distance: 74.7
click at [368, 61] on mat-icon "close" at bounding box center [370, 60] width 8 height 8
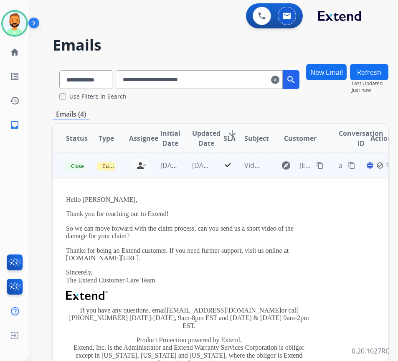
click at [193, 155] on td "[DATE]" at bounding box center [194, 165] width 31 height 25
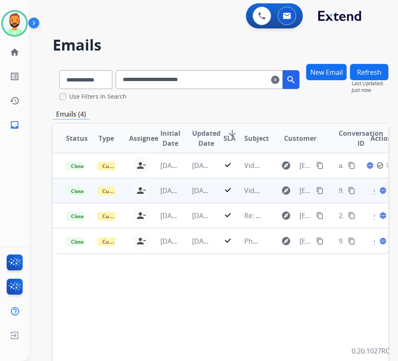
click at [181, 183] on td "[DATE]" at bounding box center [194, 190] width 31 height 25
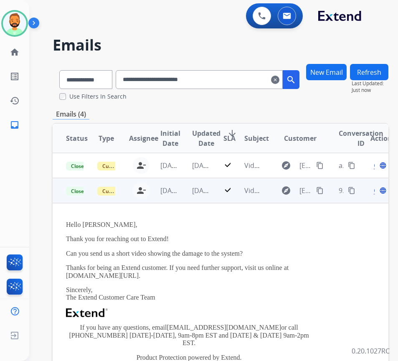
click at [378, 191] on span "Open" at bounding box center [382, 191] width 17 height 10
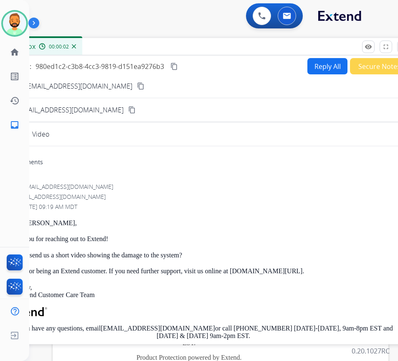
drag, startPoint x: 128, startPoint y: 64, endPoint x: 164, endPoint y: 51, distance: 38.7
click at [160, 49] on div "Inbox 00:00:02" at bounding box center [204, 47] width 418 height 18
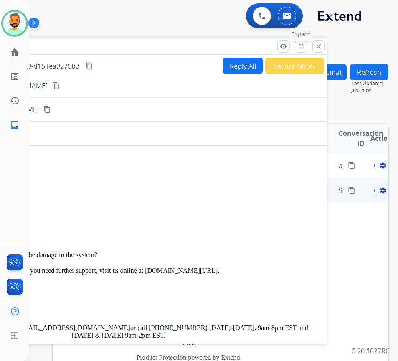
drag, startPoint x: 317, startPoint y: 43, endPoint x: 279, endPoint y: 53, distance: 39.3
click at [243, 46] on div "Inbox 00:00:04" at bounding box center [119, 47] width 418 height 18
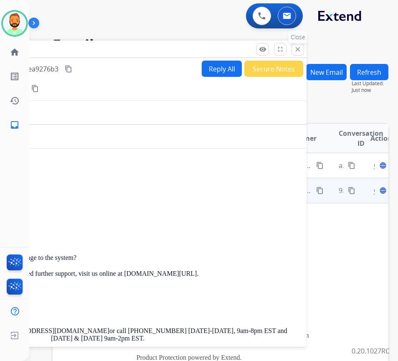
click at [302, 48] on button "close Close" at bounding box center [298, 49] width 13 height 13
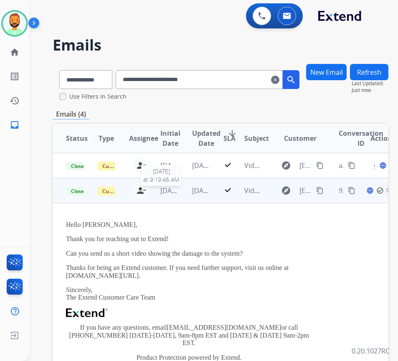
click at [175, 194] on span "[DATE]" at bounding box center [170, 190] width 21 height 9
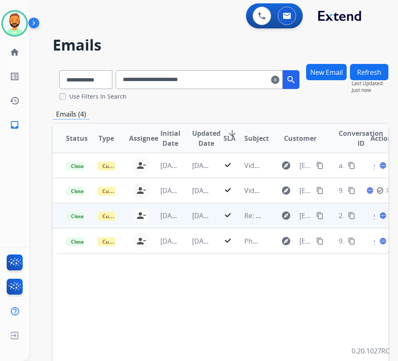
click at [184, 212] on td "[DATE]" at bounding box center [194, 215] width 31 height 25
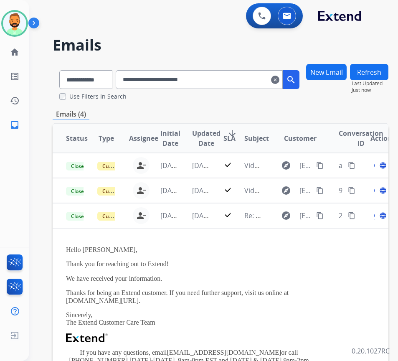
scroll to position [50, 0]
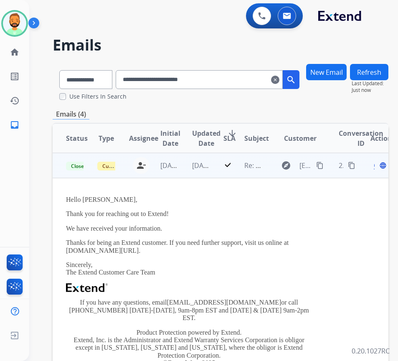
click at [379, 166] on span "Open" at bounding box center [382, 165] width 17 height 10
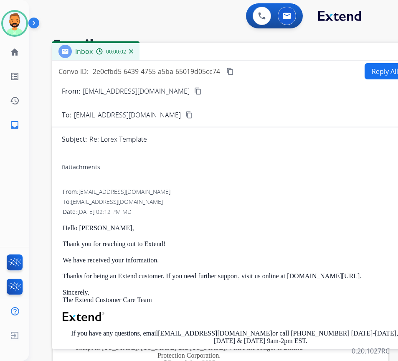
drag, startPoint x: 300, startPoint y: 56, endPoint x: 289, endPoint y: 55, distance: 11.4
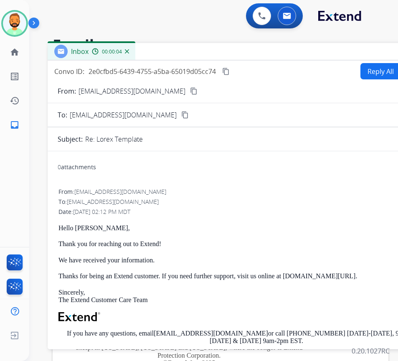
drag, startPoint x: 289, startPoint y: 55, endPoint x: 272, endPoint y: 82, distance: 32.5
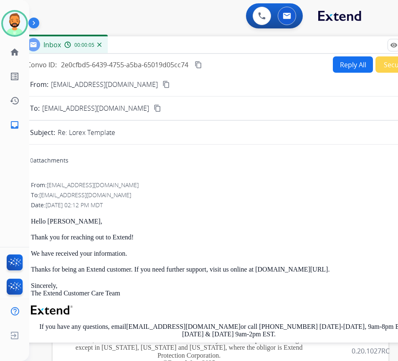
drag, startPoint x: 299, startPoint y: 46, endPoint x: 174, endPoint y: 26, distance: 126.5
click at [174, 36] on div "Inbox 00:00:05" at bounding box center [229, 45] width 418 height 18
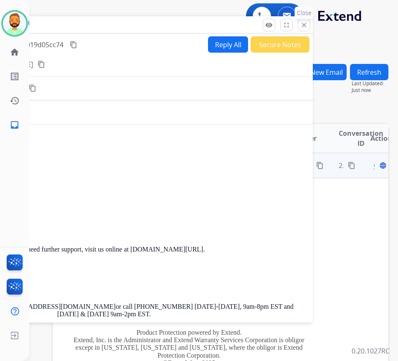
click at [303, 22] on mat-icon "close" at bounding box center [304, 25] width 8 height 8
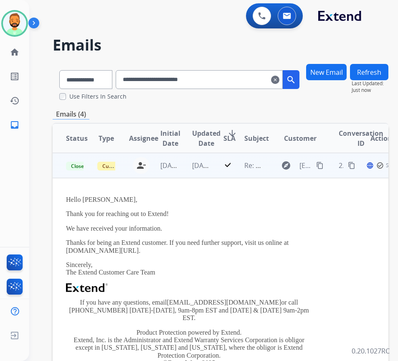
click at [194, 170] on td "[DATE]" at bounding box center [194, 165] width 31 height 25
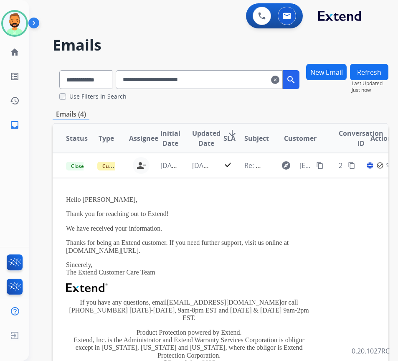
scroll to position [0, 0]
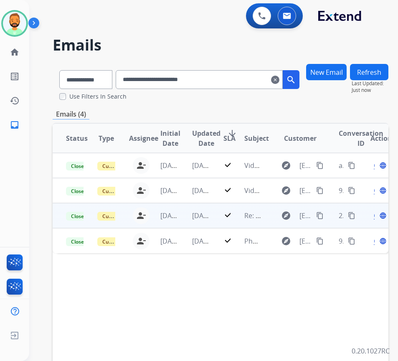
click at [183, 213] on td "[DATE]" at bounding box center [194, 215] width 31 height 25
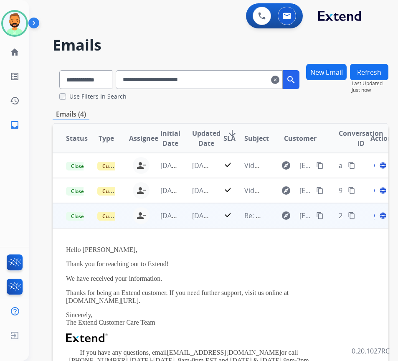
scroll to position [50, 0]
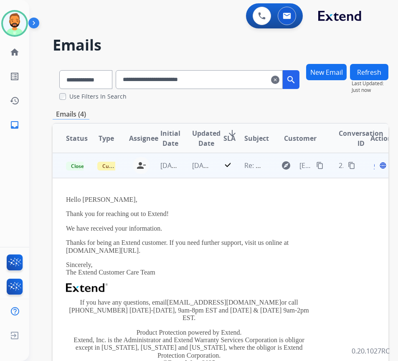
click at [379, 169] on span "Open" at bounding box center [382, 165] width 17 height 10
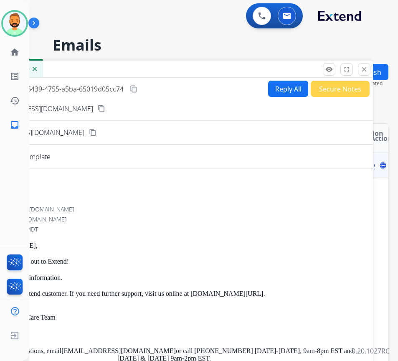
drag, startPoint x: 215, startPoint y: 66, endPoint x: 187, endPoint y: 74, distance: 29.0
click at [187, 74] on div "Inbox 00:00:04" at bounding box center [164, 70] width 418 height 18
click at [360, 66] on mat-icon "close" at bounding box center [364, 70] width 8 height 8
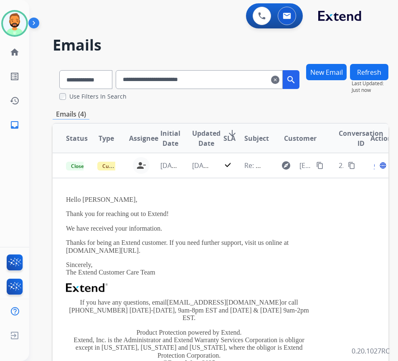
drag, startPoint x: 104, startPoint y: 58, endPoint x: 94, endPoint y: 55, distance: 11.4
drag, startPoint x: 94, startPoint y: 55, endPoint x: 40, endPoint y: 37, distance: 56.6
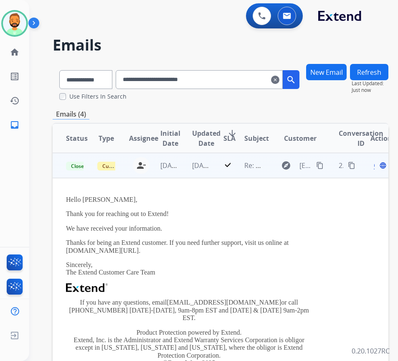
drag, startPoint x: 40, startPoint y: 37, endPoint x: 221, endPoint y: 195, distance: 240.5
click at [221, 195] on app-office-email-preview "Hello [PERSON_NAME], Thank you for reaching out to Extend! We have received you…" at bounding box center [189, 302] width 246 height 221
click at [377, 166] on span "Open" at bounding box center [382, 165] width 17 height 10
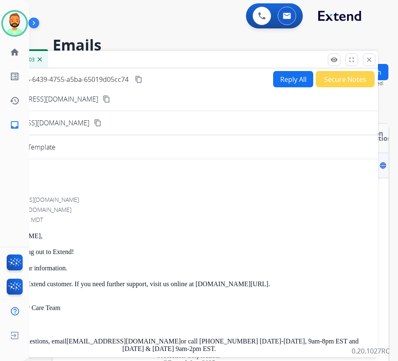
drag, startPoint x: 374, startPoint y: 62, endPoint x: 128, endPoint y: 231, distance: 298.7
click at [127, 230] on div "From: [EMAIL_ADDRESS][DOMAIN_NAME] To: [EMAIL_ADDRESS][DOMAIN_NAME] Date: [DATE…" at bounding box center [169, 320] width 398 height 250
drag, startPoint x: 366, startPoint y: 60, endPoint x: 319, endPoint y: 66, distance: 47.2
click at [355, 60] on div "remove_red_eye Logs fullscreen Expand close Close" at bounding box center [352, 59] width 48 height 13
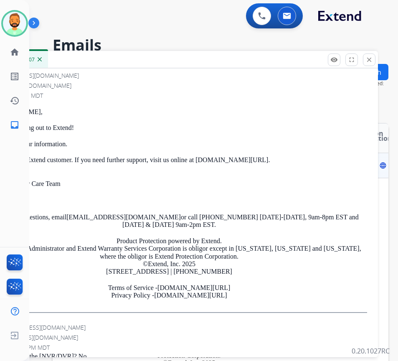
scroll to position [0, 0]
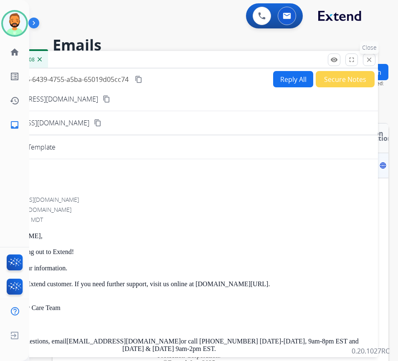
click at [370, 54] on button "close Close" at bounding box center [369, 59] width 13 height 13
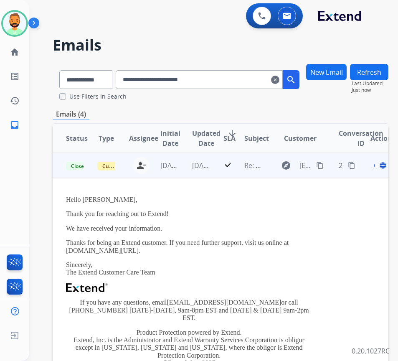
drag, startPoint x: 199, startPoint y: 46, endPoint x: 173, endPoint y: 228, distance: 184.5
click at [173, 229] on p "We have received your information." at bounding box center [189, 229] width 246 height 8
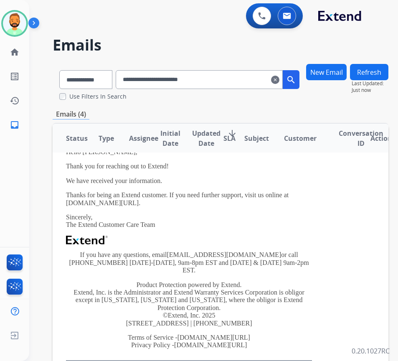
scroll to position [42, 0]
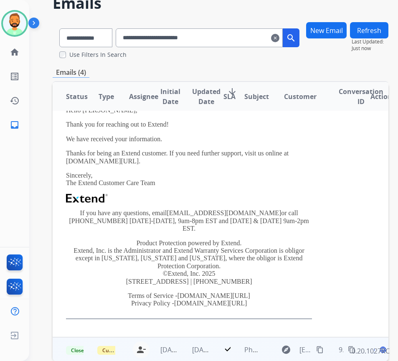
click at [191, 343] on td "[DATE]" at bounding box center [194, 349] width 31 height 25
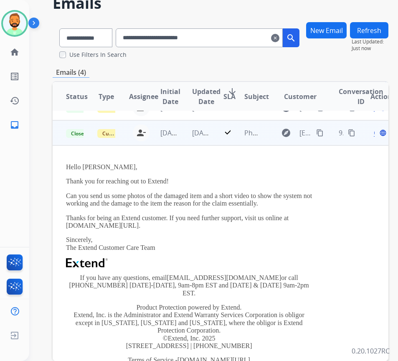
scroll to position [75, 0]
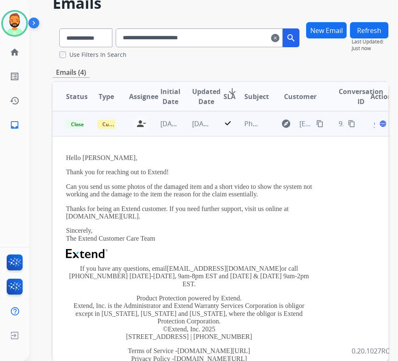
click at [378, 124] on span "Open" at bounding box center [382, 124] width 17 height 10
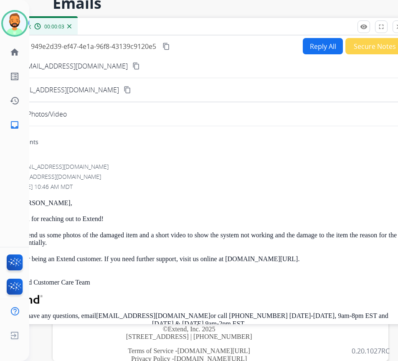
drag, startPoint x: 219, startPoint y: 19, endPoint x: 222, endPoint y: 28, distance: 9.6
click at [224, 28] on div "Inbox 00:00:03" at bounding box center [199, 27] width 418 height 18
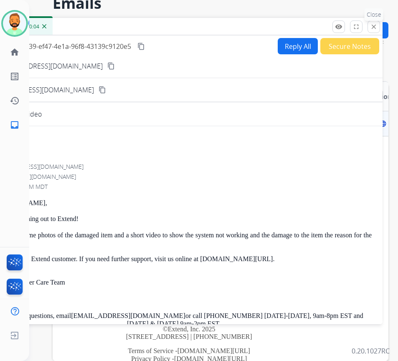
click at [378, 27] on button "close Close" at bounding box center [374, 26] width 13 height 13
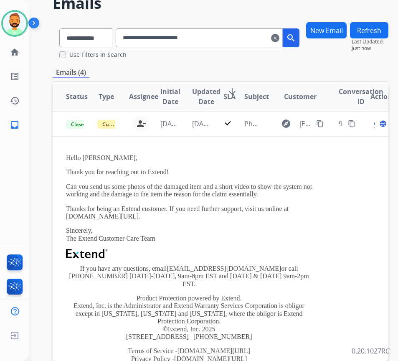
click at [280, 38] on mat-icon "clear" at bounding box center [275, 38] width 8 height 10
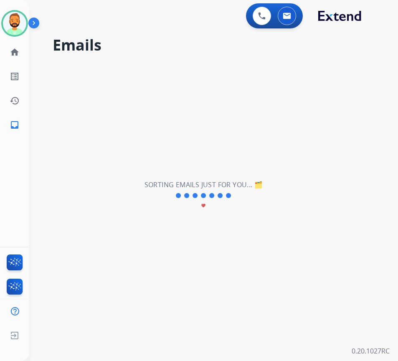
select select "**********"
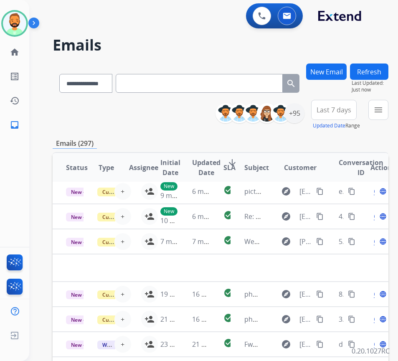
scroll to position [35, 0]
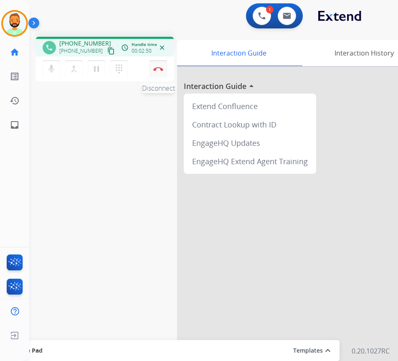
click at [158, 72] on button "Disconnect" at bounding box center [159, 69] width 18 height 18
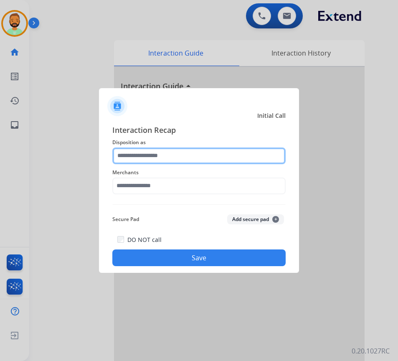
click at [186, 157] on input "text" at bounding box center [198, 156] width 173 height 17
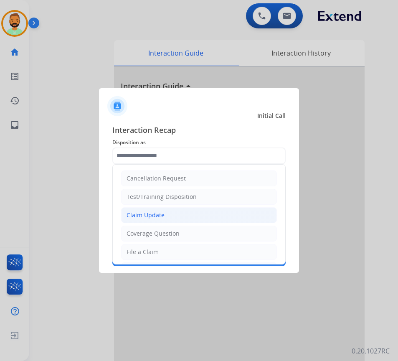
click at [198, 216] on li "Claim Update" at bounding box center [199, 215] width 156 height 16
type input "**********"
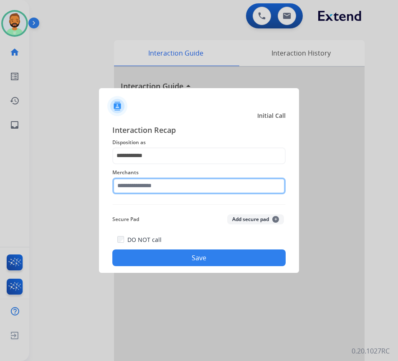
click at [193, 189] on input "text" at bounding box center [198, 186] width 173 height 17
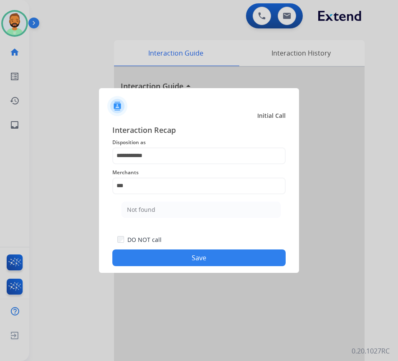
drag, startPoint x: 191, startPoint y: 209, endPoint x: 195, endPoint y: 220, distance: 11.3
click at [191, 210] on li "Not found" at bounding box center [201, 210] width 159 height 16
type input "*********"
click at [209, 253] on button "Save" at bounding box center [198, 257] width 173 height 17
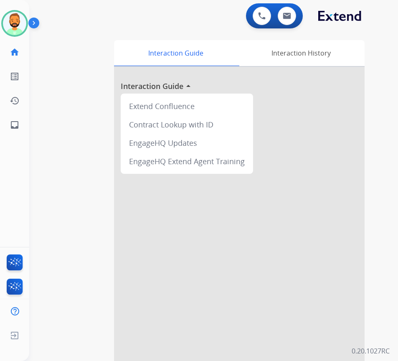
click at [279, 25] on div "0 Voice Interactions 0 Email Interactions" at bounding box center [274, 15] width 57 height 25
click at [286, 21] on button at bounding box center [287, 16] width 18 height 18
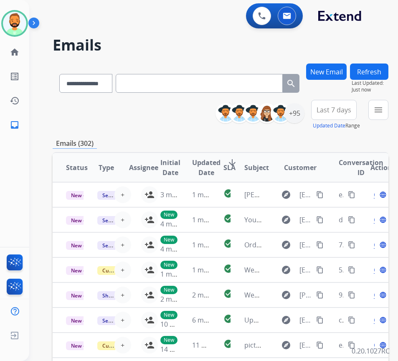
click at [339, 69] on button "New Email" at bounding box center [326, 72] width 41 height 16
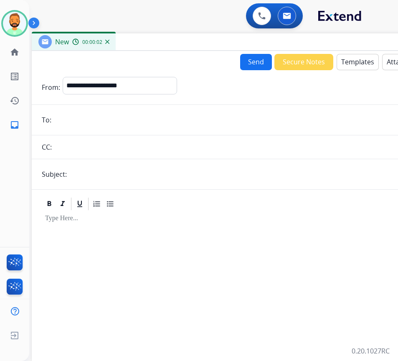
drag, startPoint x: 142, startPoint y: 53, endPoint x: 213, endPoint y: 36, distance: 72.8
click at [213, 36] on div "New 00:00:02" at bounding box center [241, 42] width 418 height 18
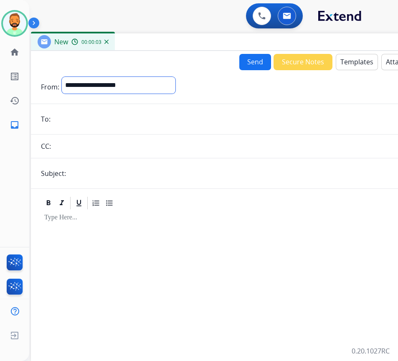
click at [135, 78] on select "**********" at bounding box center [119, 85] width 114 height 17
select select "**********"
click at [62, 77] on select "**********" at bounding box center [119, 85] width 114 height 17
drag, startPoint x: 132, startPoint y: 107, endPoint x: 114, endPoint y: 116, distance: 19.8
paste input "**********"
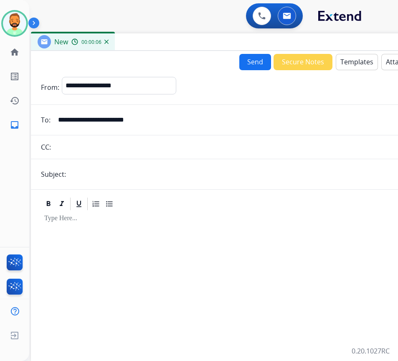
type input "**********"
click at [145, 177] on input "text" at bounding box center [254, 174] width 370 height 17
type input "**********"
click at [148, 225] on div at bounding box center [240, 282] width 398 height 143
click at [366, 54] on button "Templates" at bounding box center [357, 62] width 42 height 16
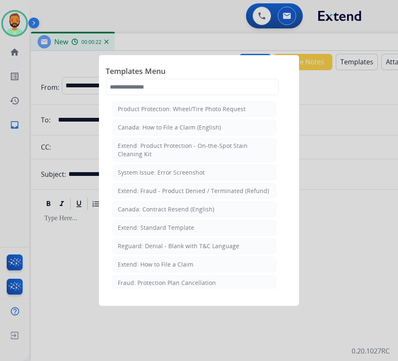
drag, startPoint x: 365, startPoint y: 122, endPoint x: 354, endPoint y: 124, distance: 11.5
click at [364, 122] on div at bounding box center [199, 180] width 398 height 361
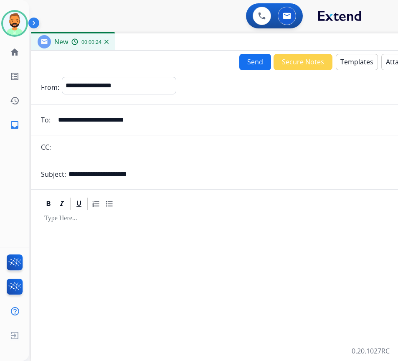
drag, startPoint x: 147, startPoint y: 173, endPoint x: 74, endPoint y: 176, distance: 73.2
click at [69, 177] on input "**********" at bounding box center [254, 174] width 370 height 17
type input "*****"
click at [148, 222] on p at bounding box center [239, 219] width 391 height 8
click at [348, 58] on button "Templates" at bounding box center [357, 62] width 42 height 16
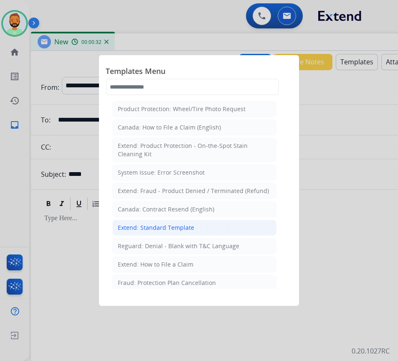
click at [209, 227] on li "Extend: Standard Template" at bounding box center [194, 228] width 164 height 16
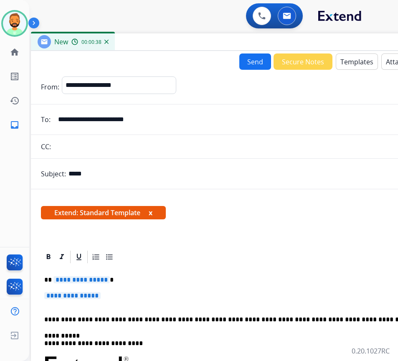
click at [164, 277] on p "**********" at bounding box center [236, 280] width 384 height 8
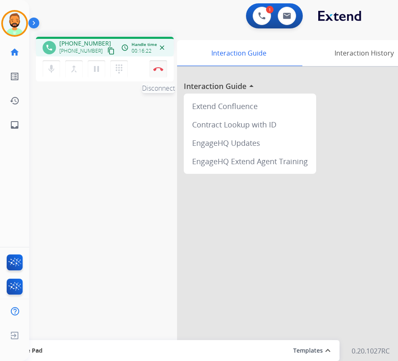
click at [160, 68] on img at bounding box center [158, 69] width 10 height 4
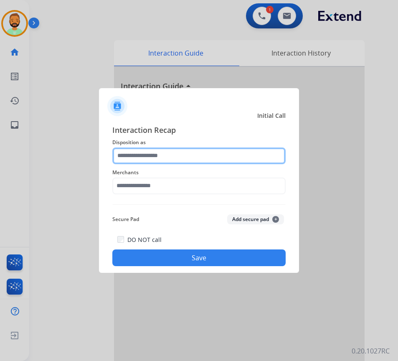
click at [163, 160] on input "text" at bounding box center [198, 156] width 173 height 17
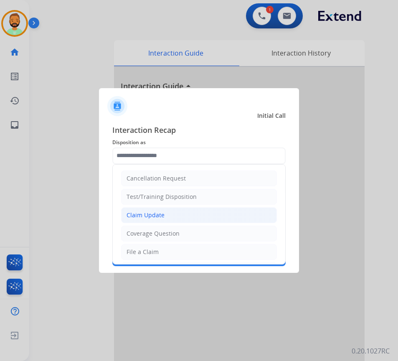
click at [163, 216] on div "Claim Update" at bounding box center [146, 215] width 38 height 8
type input "**********"
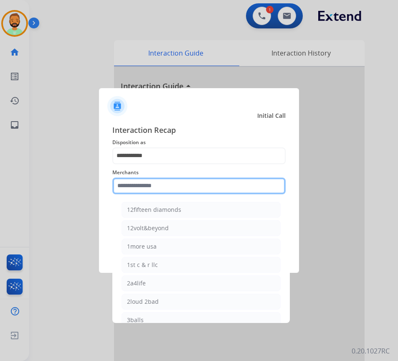
click at [165, 187] on input "text" at bounding box center [198, 186] width 173 height 17
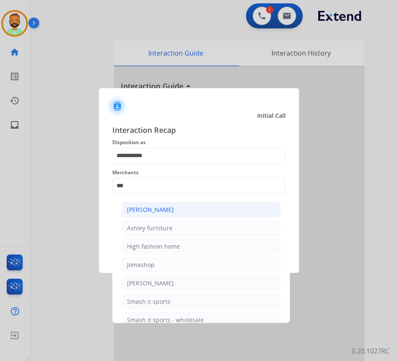
click at [204, 207] on li "[PERSON_NAME]" at bounding box center [201, 210] width 159 height 16
type input "**********"
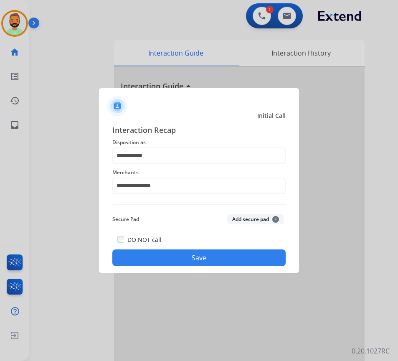
click at [206, 267] on div "**********" at bounding box center [199, 195] width 200 height 156
click at [208, 261] on button "Save" at bounding box center [198, 257] width 173 height 17
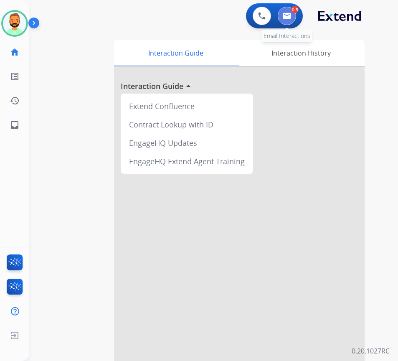
click at [288, 20] on button at bounding box center [287, 16] width 18 height 18
select select "**********"
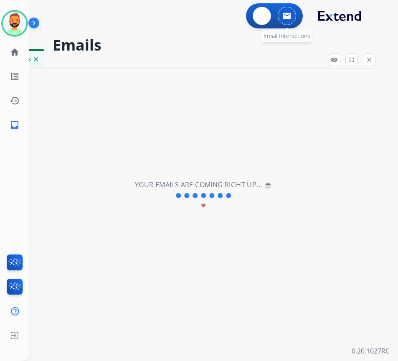
select select "**********"
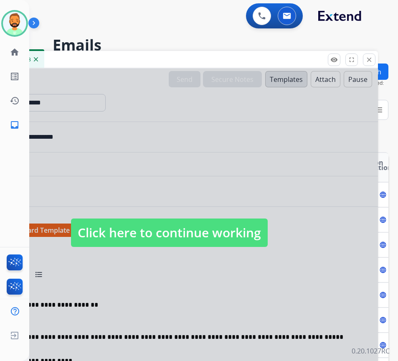
click at [208, 226] on span "Click here to continue working" at bounding box center [169, 233] width 197 height 28
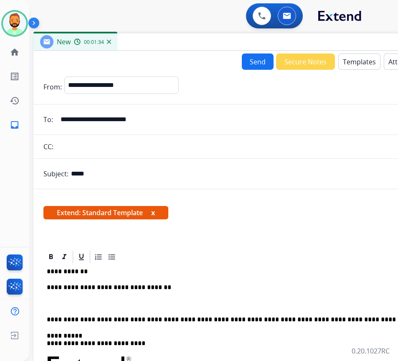
drag, startPoint x: 200, startPoint y: 56, endPoint x: 242, endPoint y: 46, distance: 42.8
click at [239, 47] on div "New 00:01:34" at bounding box center [242, 42] width 418 height 18
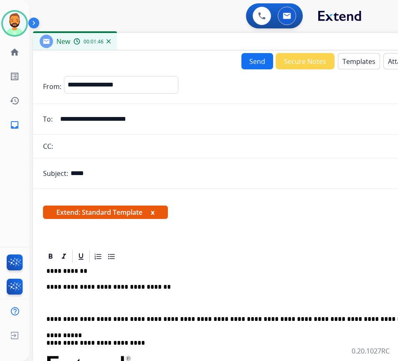
click at [103, 300] on p at bounding box center [241, 304] width 391 height 8
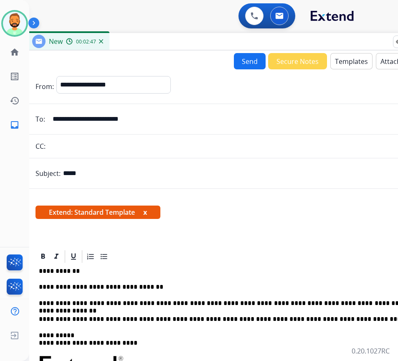
scroll to position [0, 9]
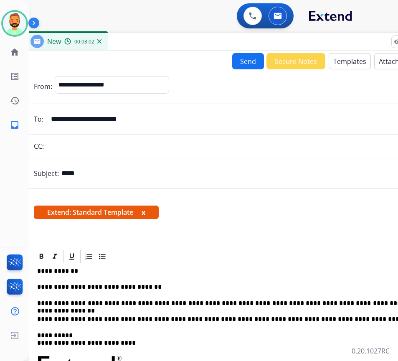
click at [397, 304] on p "**********" at bounding box center [229, 304] width 384 height 8
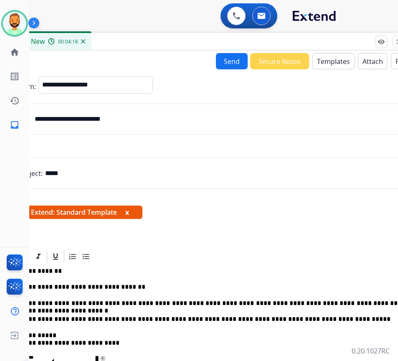
scroll to position [0, 29]
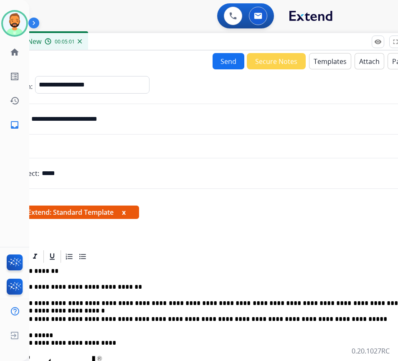
drag, startPoint x: 392, startPoint y: 303, endPoint x: 398, endPoint y: 303, distance: 5.8
click at [394, 303] on p "**********" at bounding box center [210, 304] width 384 height 8
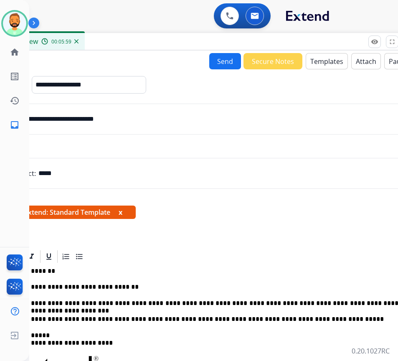
scroll to position [0, 21]
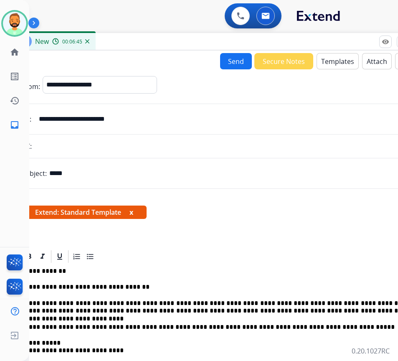
click at [231, 60] on button "Send" at bounding box center [236, 61] width 32 height 16
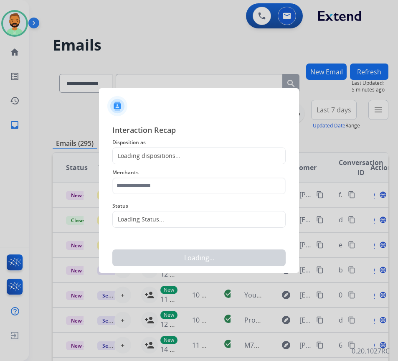
scroll to position [0, 1]
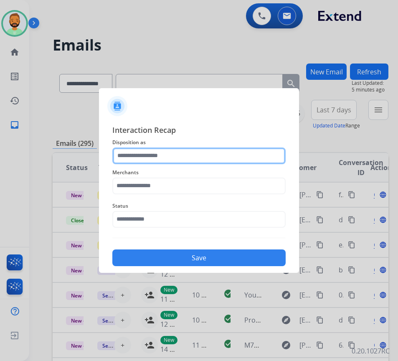
click at [164, 158] on input "text" at bounding box center [198, 156] width 173 height 17
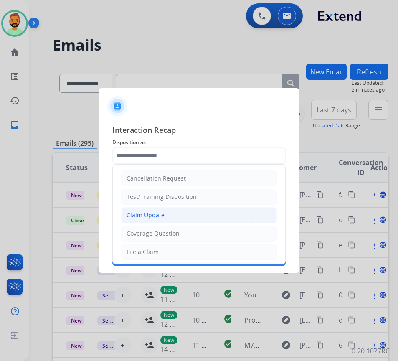
click at [162, 217] on div "Claim Update" at bounding box center [146, 215] width 38 height 8
type input "**********"
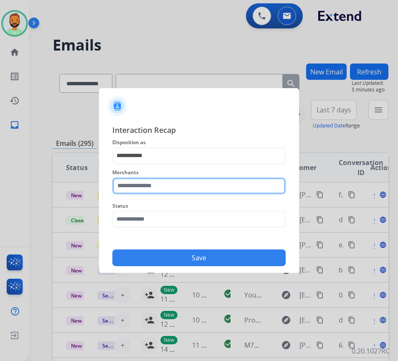
click at [160, 184] on input "text" at bounding box center [198, 186] width 173 height 17
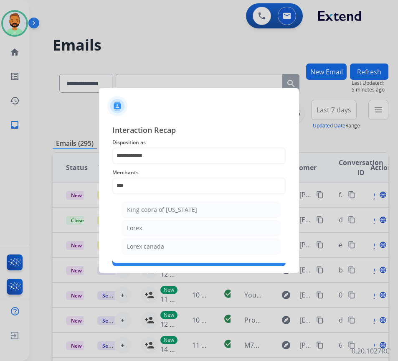
click at [157, 227] on li "Lorex" at bounding box center [201, 228] width 159 height 16
type input "*****"
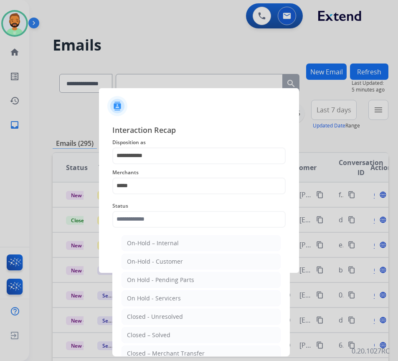
select select "**********"
drag, startPoint x: 175, startPoint y: 336, endPoint x: 181, endPoint y: 300, distance: 36.3
click at [175, 337] on li "Closed – Solved" at bounding box center [201, 335] width 159 height 16
type input "**********"
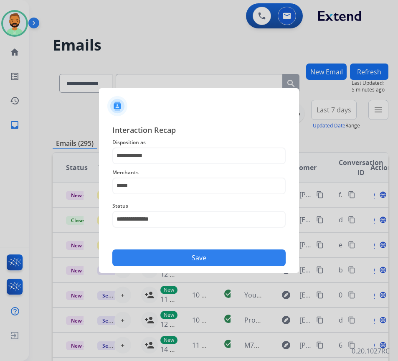
click at [206, 259] on button "Save" at bounding box center [198, 257] width 173 height 17
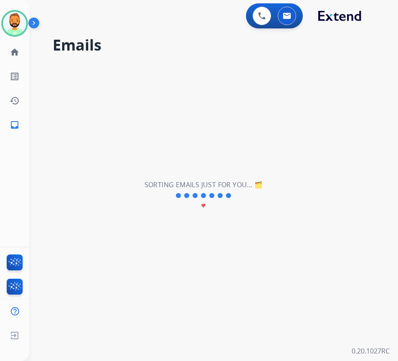
scroll to position [0, 0]
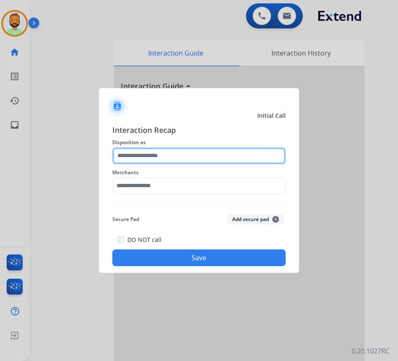
click at [162, 152] on input "text" at bounding box center [198, 156] width 173 height 17
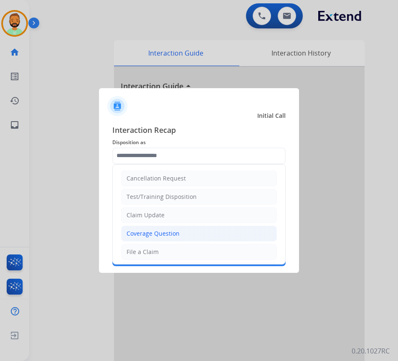
click at [164, 231] on div "Coverage Question" at bounding box center [153, 233] width 53 height 8
type input "**********"
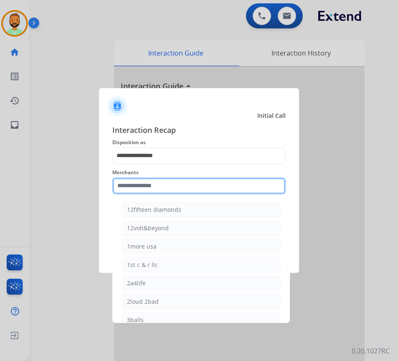
click at [169, 185] on input "text" at bounding box center [198, 186] width 173 height 17
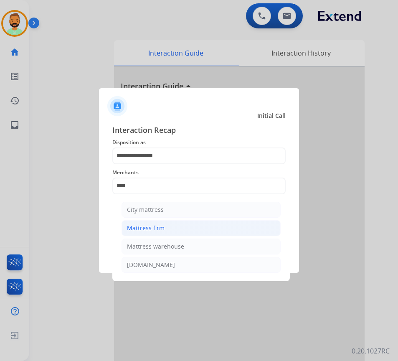
click at [174, 229] on li "Mattress firm" at bounding box center [201, 228] width 159 height 16
type input "**********"
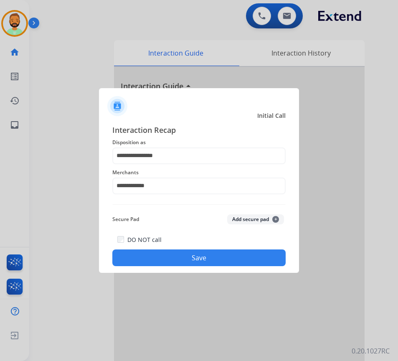
click at [192, 254] on button "Save" at bounding box center [198, 257] width 173 height 17
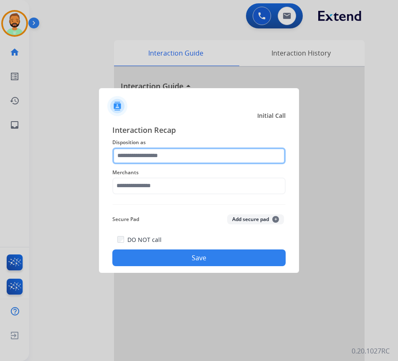
click at [139, 155] on input "text" at bounding box center [198, 156] width 173 height 17
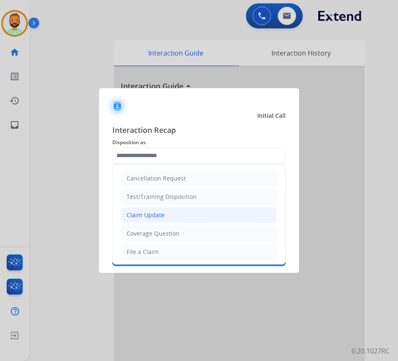
click at [149, 215] on div "Claim Update" at bounding box center [146, 215] width 38 height 8
type input "**********"
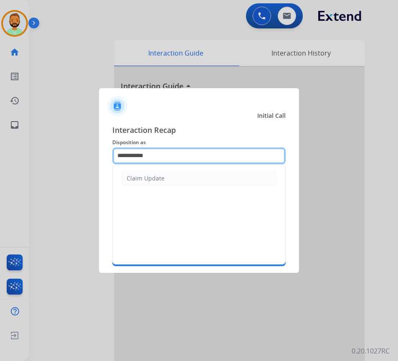
drag, startPoint x: 166, startPoint y: 160, endPoint x: -33, endPoint y: 122, distance: 202.6
click at [0, 122] on html "**********" at bounding box center [199, 180] width 398 height 361
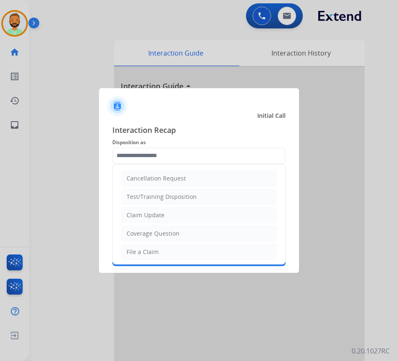
click at [162, 235] on div "Coverage Question" at bounding box center [153, 233] width 53 height 8
type input "**********"
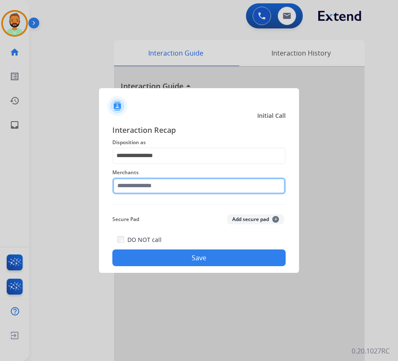
click at [182, 180] on input "text" at bounding box center [198, 186] width 173 height 17
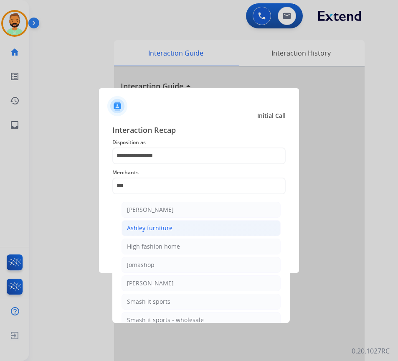
click at [160, 224] on li "Ashley furniture" at bounding box center [201, 228] width 159 height 16
type input "**********"
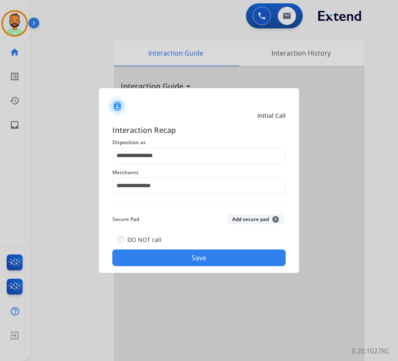
click at [192, 239] on div "DO NOT call Save" at bounding box center [198, 250] width 173 height 32
click at [200, 254] on button "Save" at bounding box center [198, 257] width 173 height 17
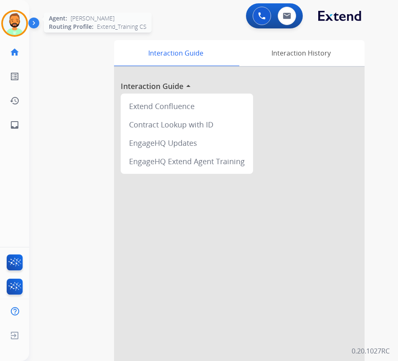
click at [13, 25] on img at bounding box center [14, 23] width 23 height 23
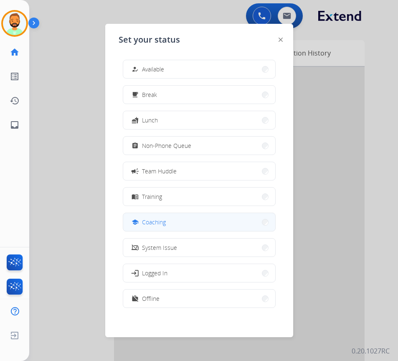
drag, startPoint x: 185, startPoint y: 220, endPoint x: 163, endPoint y: 222, distance: 22.7
click at [186, 220] on button "school Coaching" at bounding box center [199, 222] width 152 height 18
